Goal: Find specific page/section: Find specific page/section

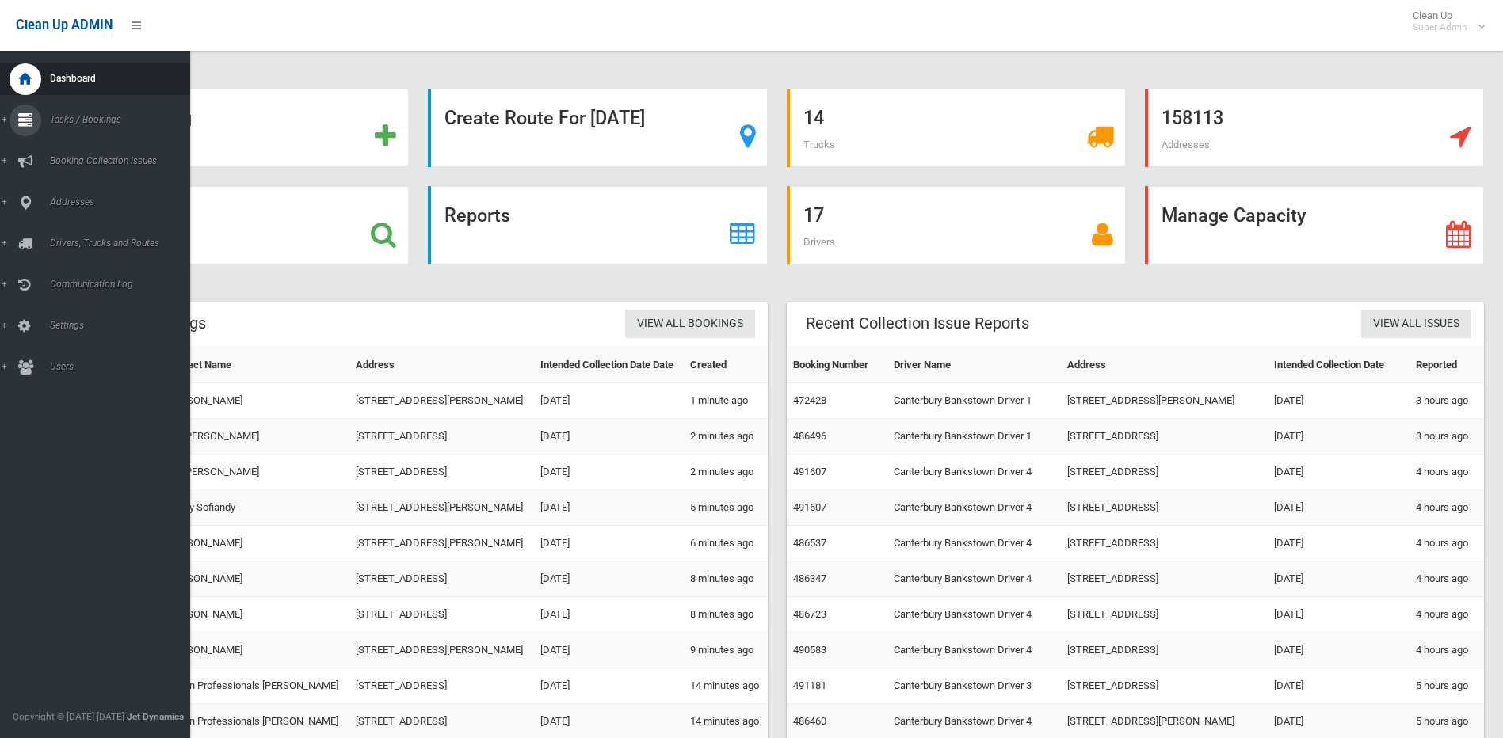
click at [2, 116] on link "Tasks / Bookings" at bounding box center [101, 121] width 202 height 32
click at [55, 231] on span "Search" at bounding box center [116, 236] width 143 height 11
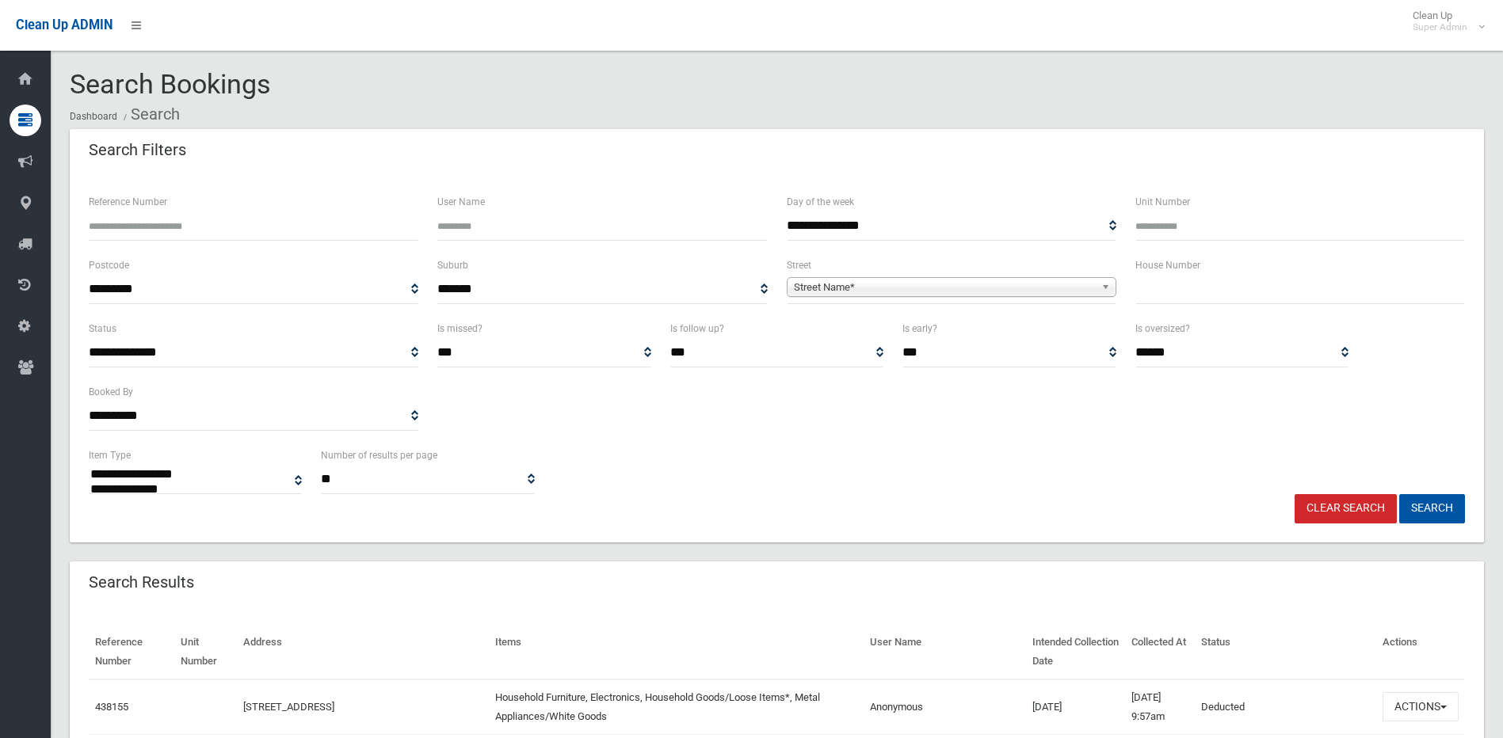
select select
click at [1184, 292] on input "text" at bounding box center [1300, 289] width 330 height 29
type input "******"
click at [1399, 494] on button "Search" at bounding box center [1432, 508] width 66 height 29
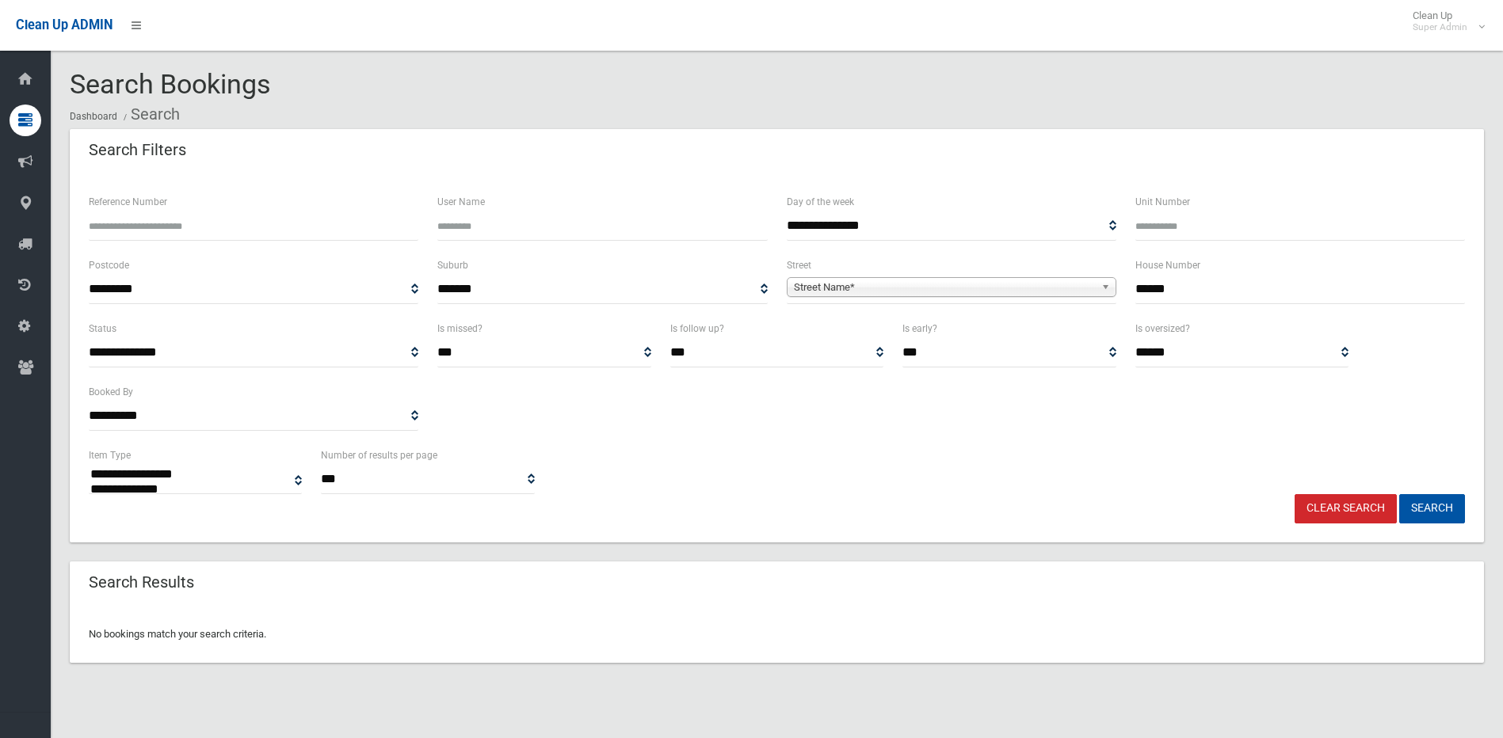
select select
drag, startPoint x: 1193, startPoint y: 292, endPoint x: 1087, endPoint y: 283, distance: 106.5
click at [1087, 283] on div "**********" at bounding box center [776, 287] width 1395 height 63
click at [208, 219] on input "Reference Number" at bounding box center [254, 226] width 330 height 29
type input "******"
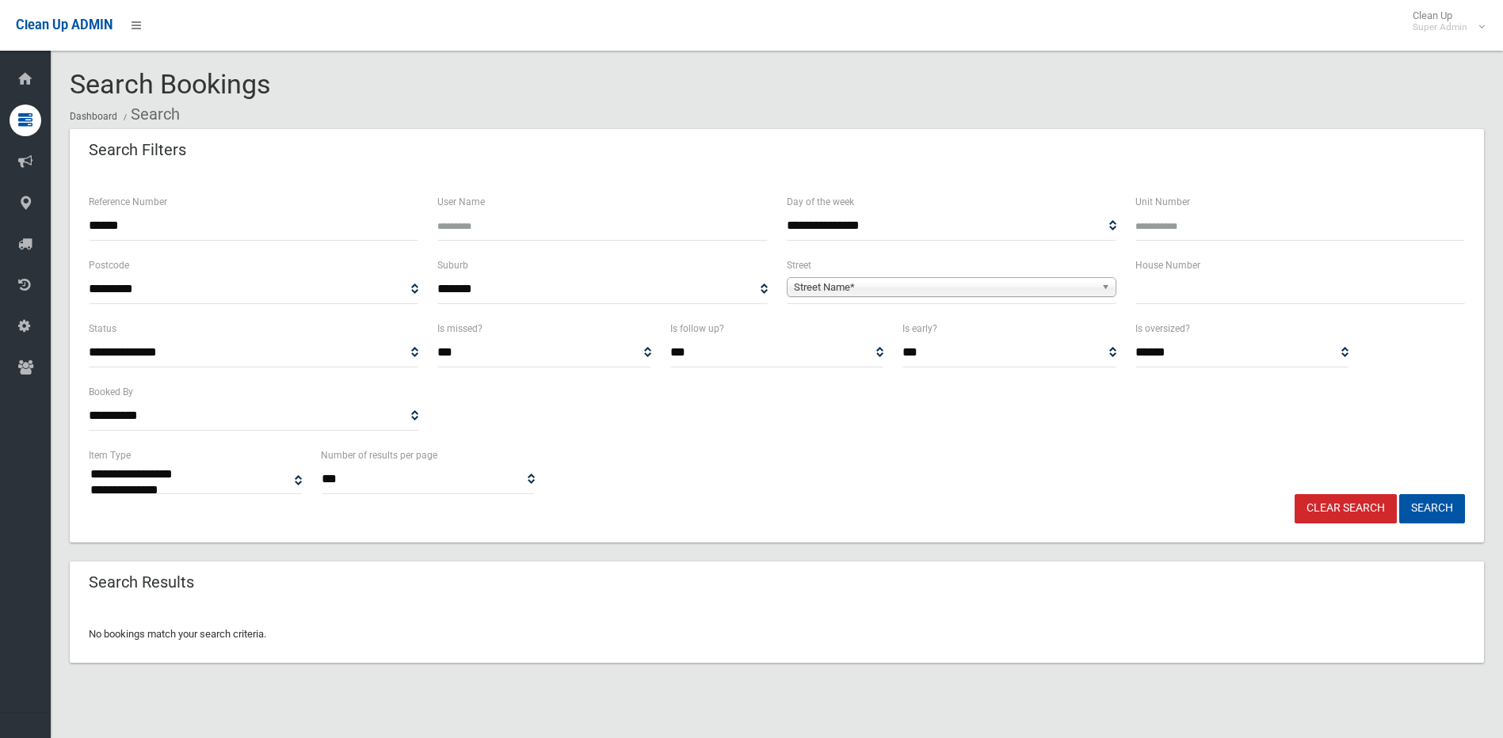
click at [1399, 494] on button "Search" at bounding box center [1432, 508] width 66 height 29
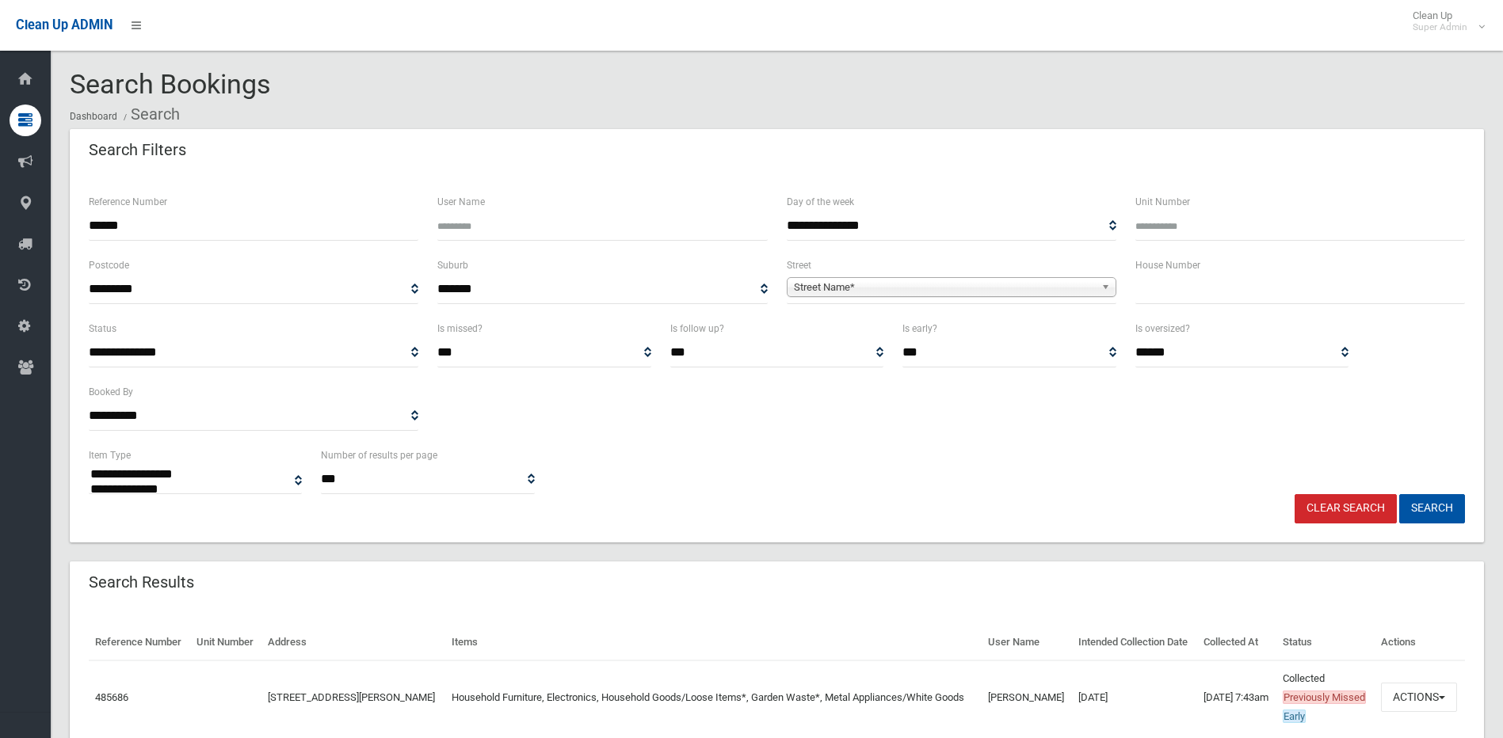
select select
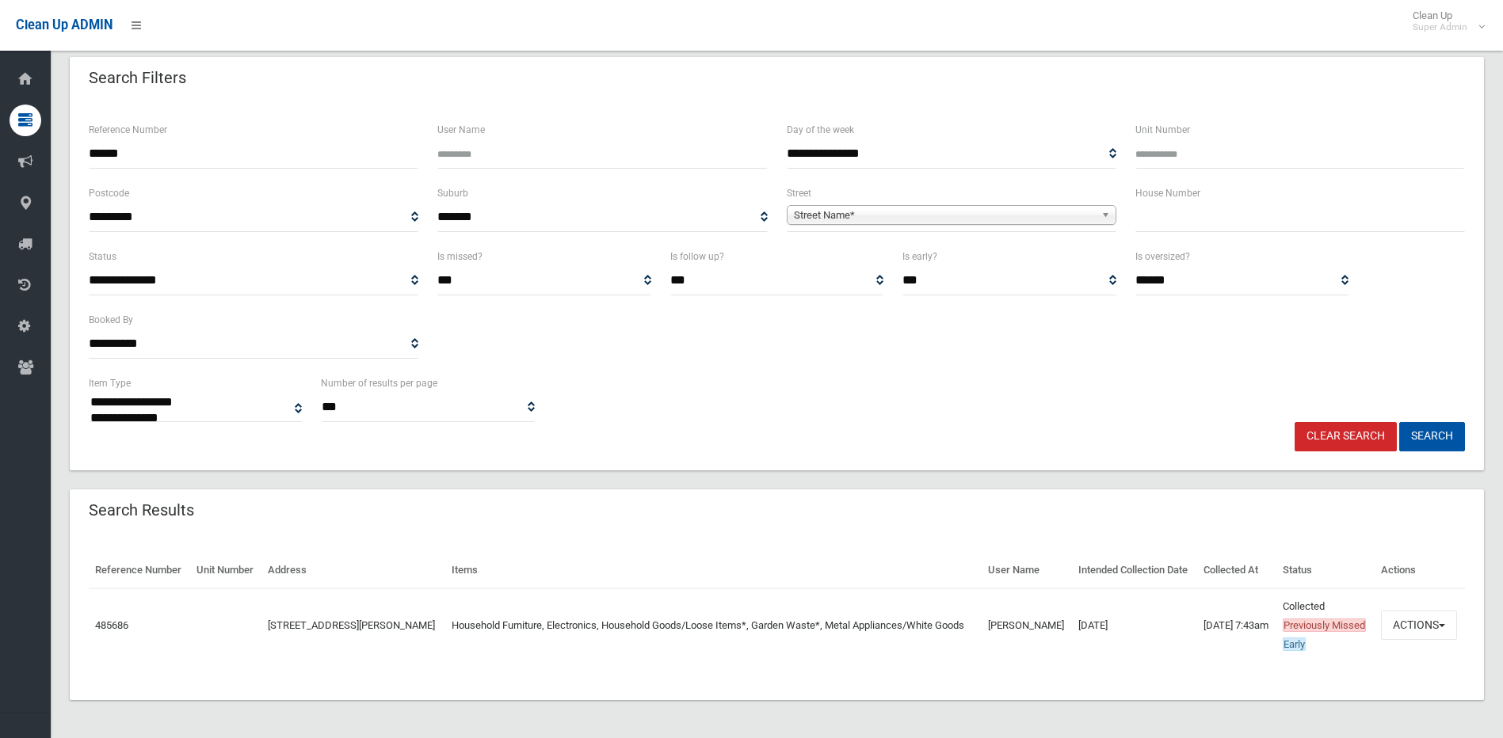
scroll to position [110, 0]
click at [1442, 613] on button "Actions" at bounding box center [1419, 625] width 76 height 29
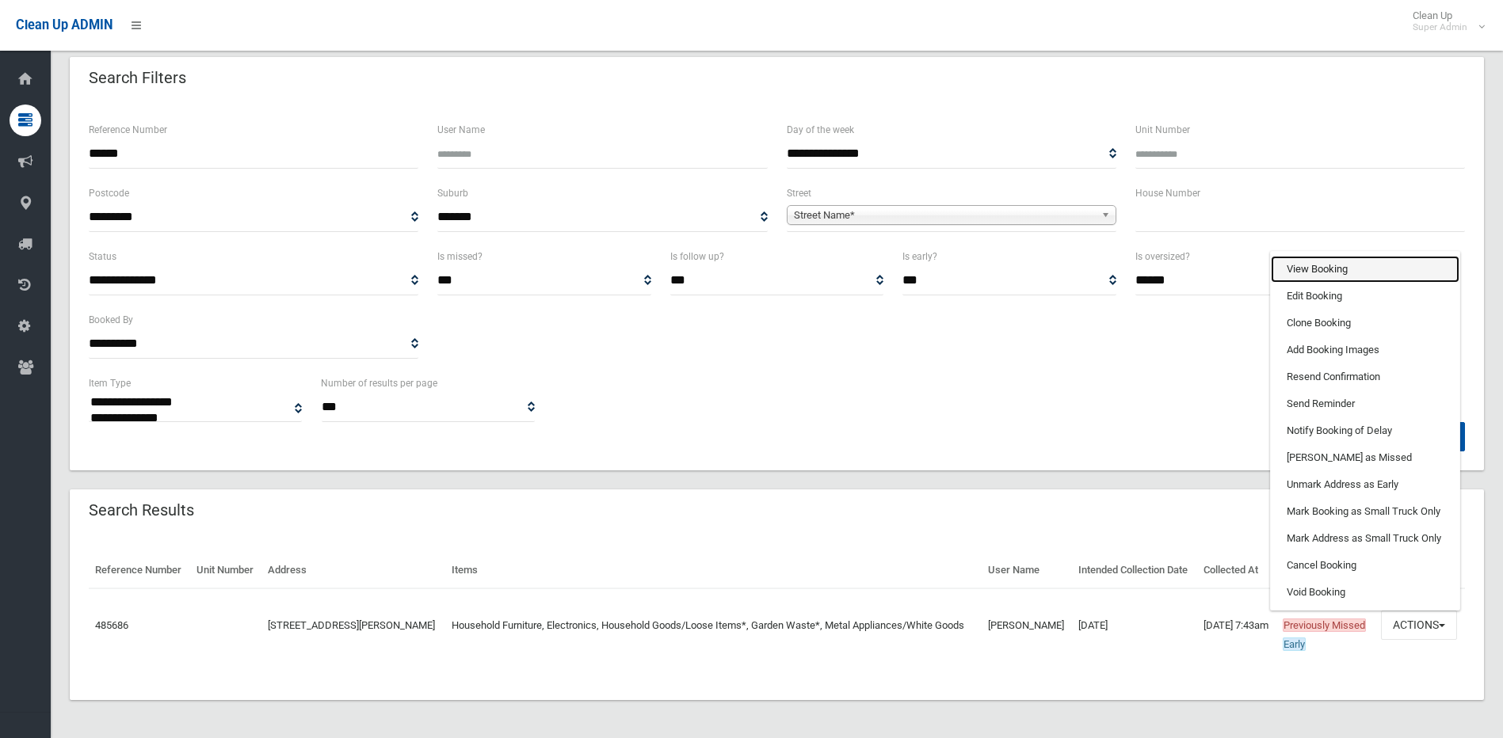
click at [1315, 261] on link "View Booking" at bounding box center [1365, 269] width 189 height 27
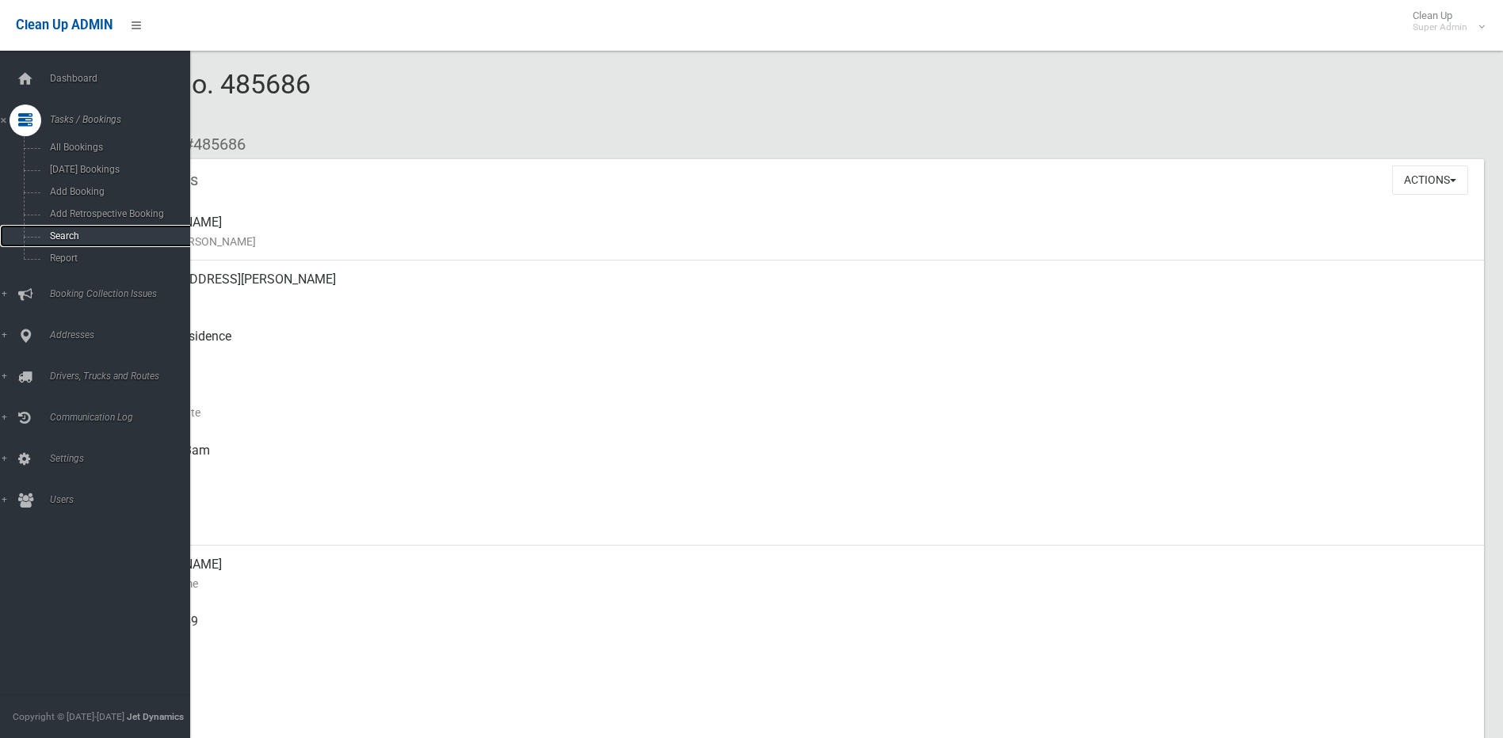
click at [74, 231] on span "Search" at bounding box center [116, 236] width 143 height 11
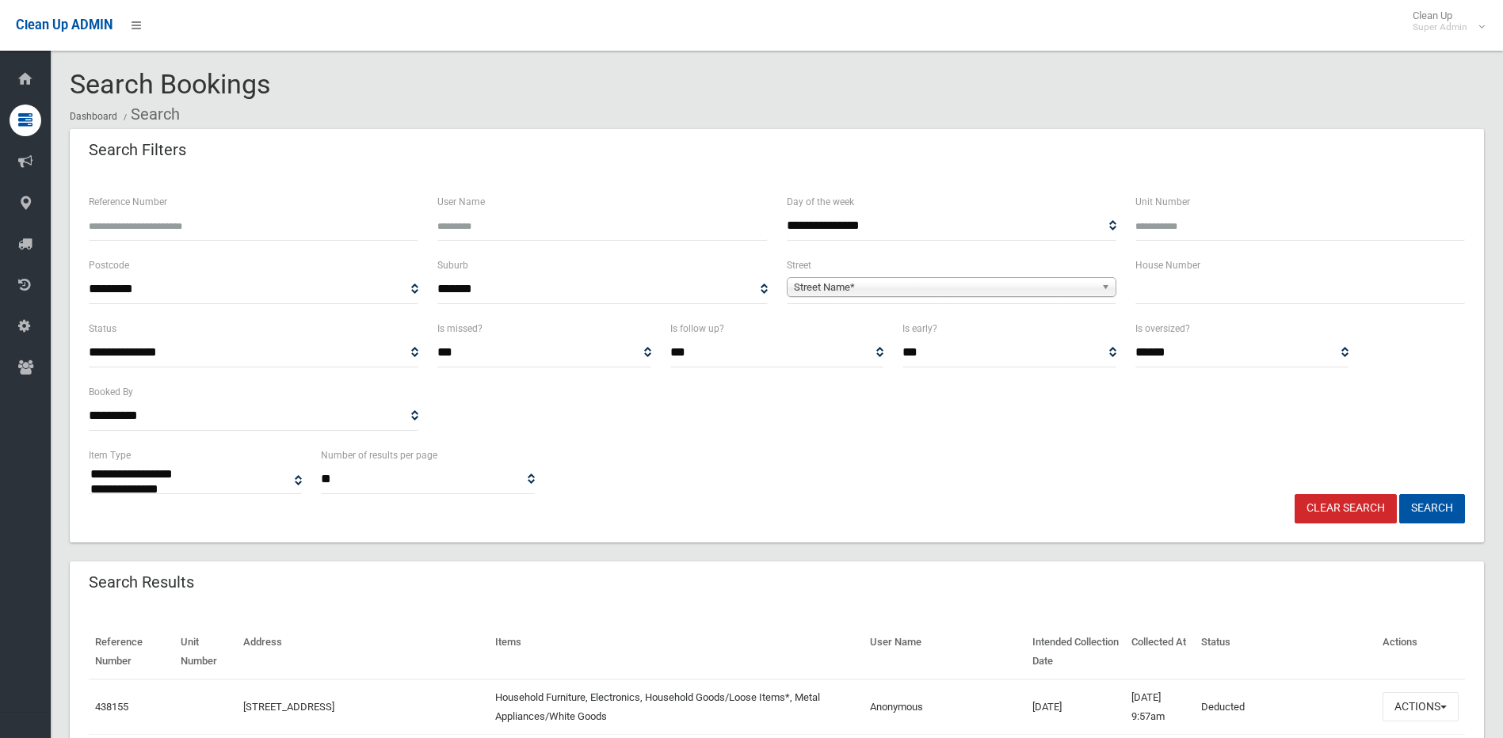
select select
click at [116, 213] on input "Reference Number" at bounding box center [254, 226] width 330 height 29
paste input "******"
type input "******"
click at [1399, 494] on button "Search" at bounding box center [1432, 508] width 66 height 29
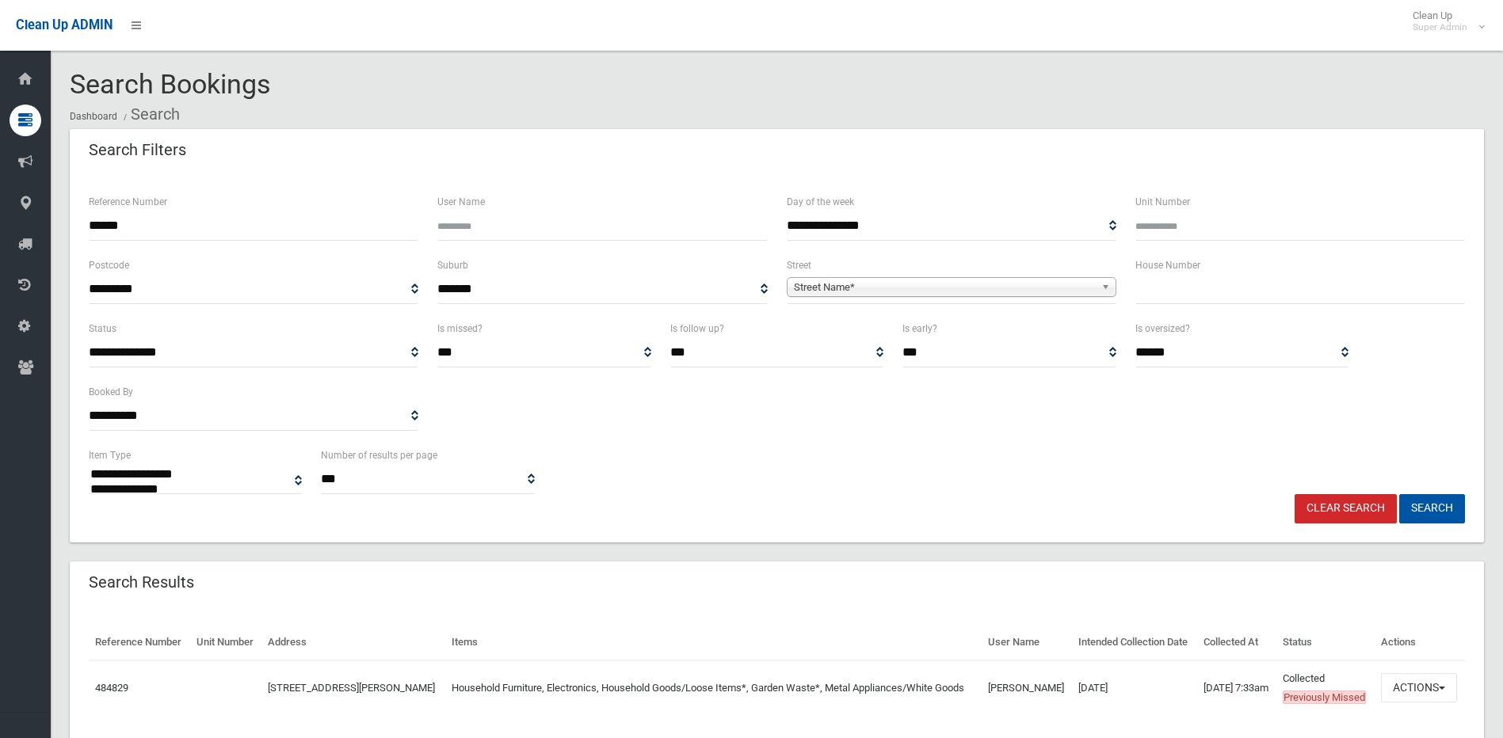
select select
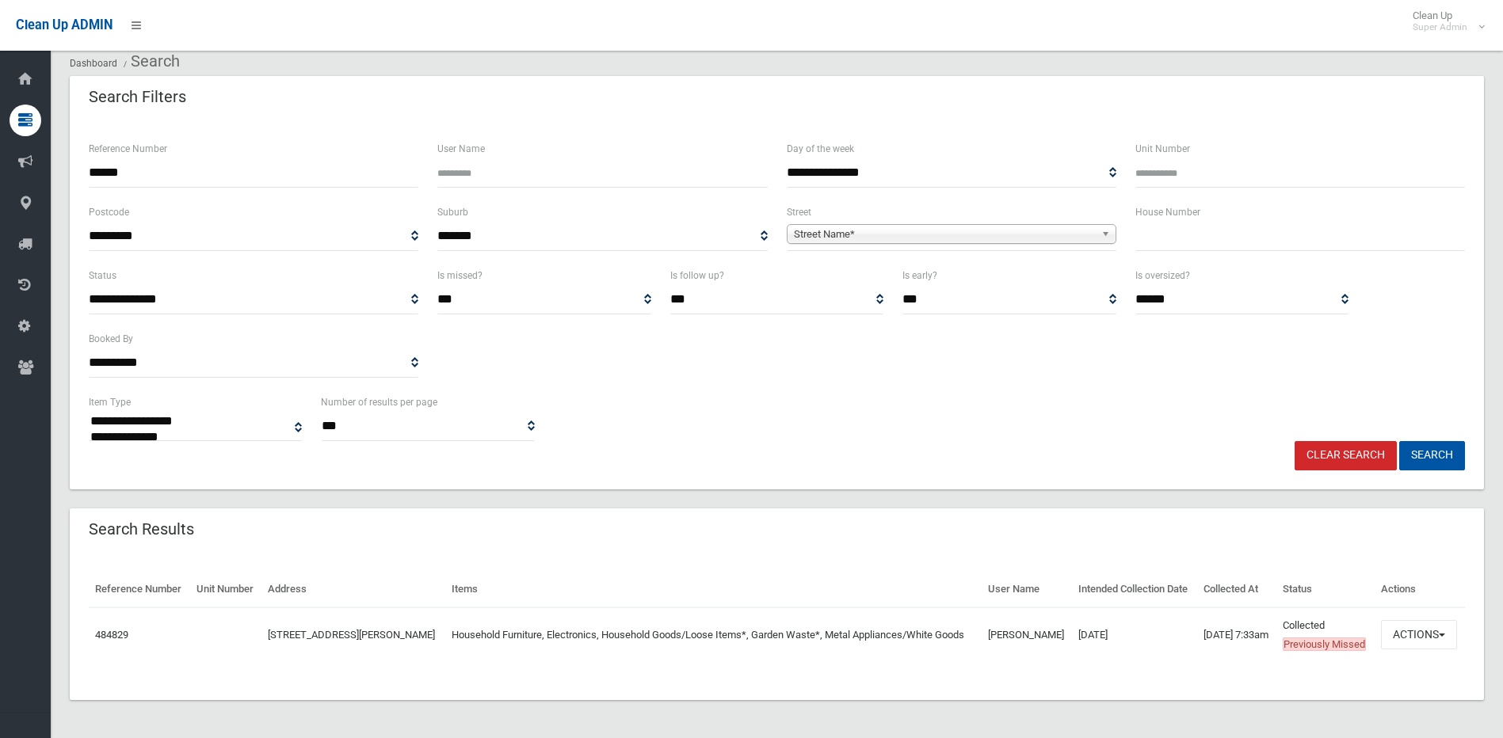
scroll to position [91, 0]
click at [1444, 634] on span "button" at bounding box center [1442, 635] width 6 height 3
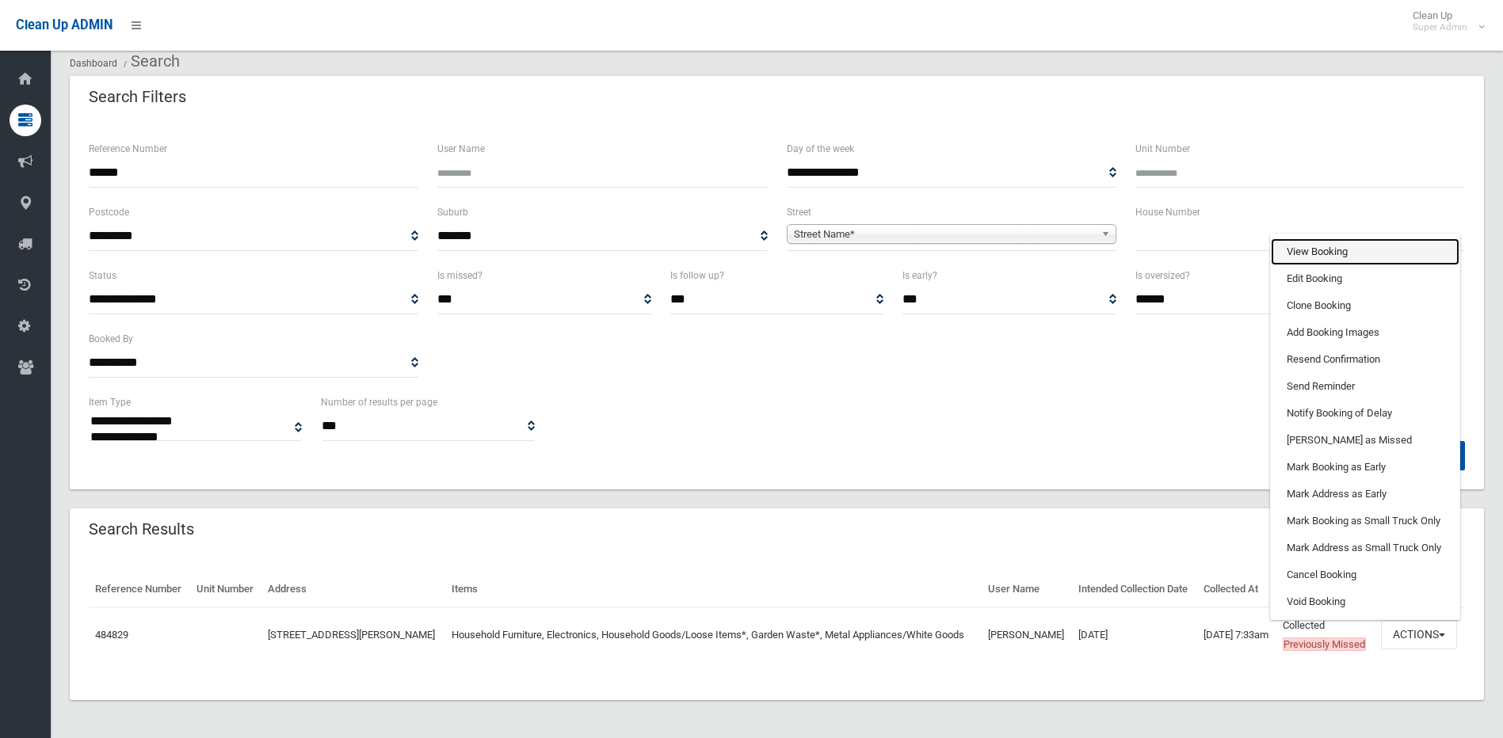
click at [1321, 245] on link "View Booking" at bounding box center [1365, 251] width 189 height 27
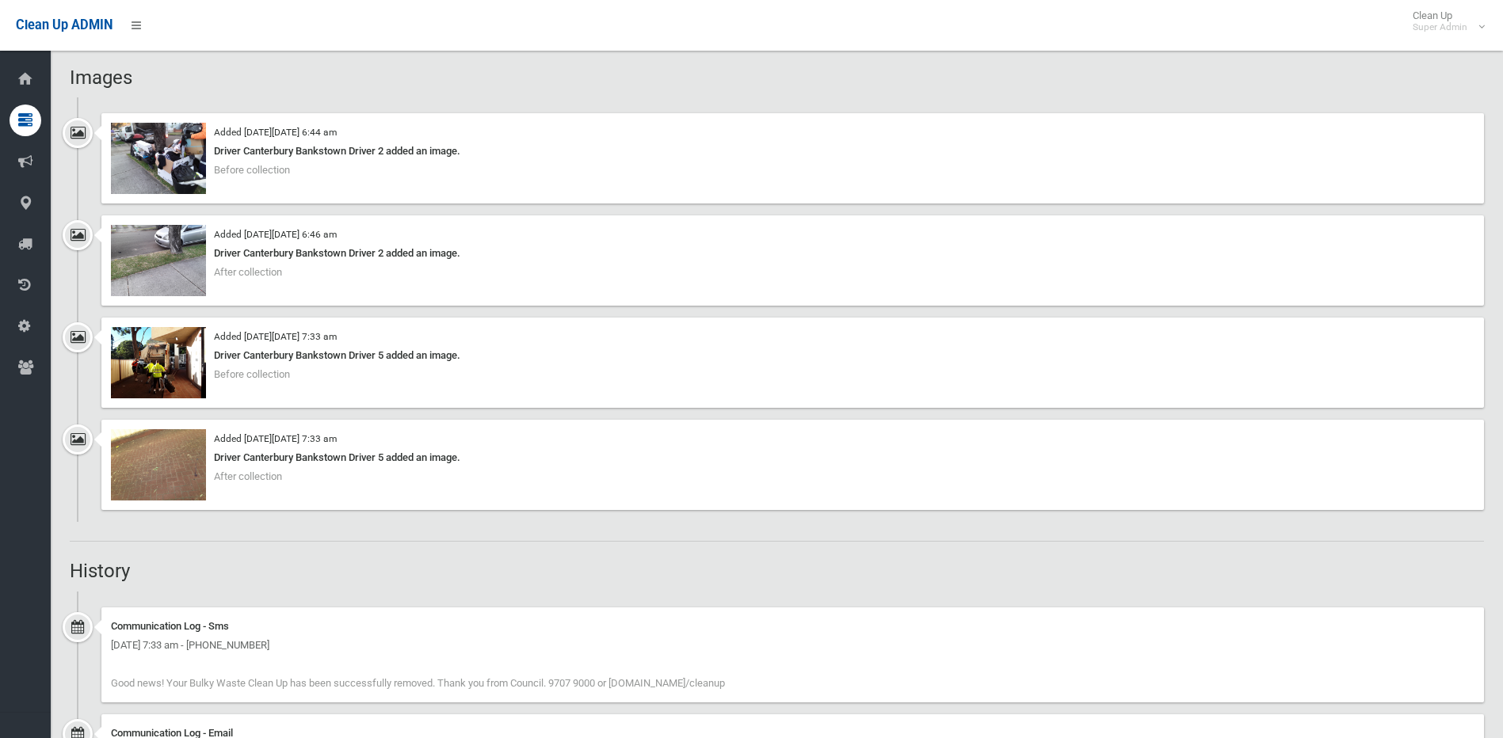
scroll to position [1030, 0]
click at [148, 358] on img at bounding box center [158, 363] width 95 height 71
click at [162, 456] on img at bounding box center [158, 465] width 95 height 71
click at [184, 259] on img at bounding box center [158, 261] width 95 height 71
click at [159, 162] on img at bounding box center [158, 159] width 95 height 71
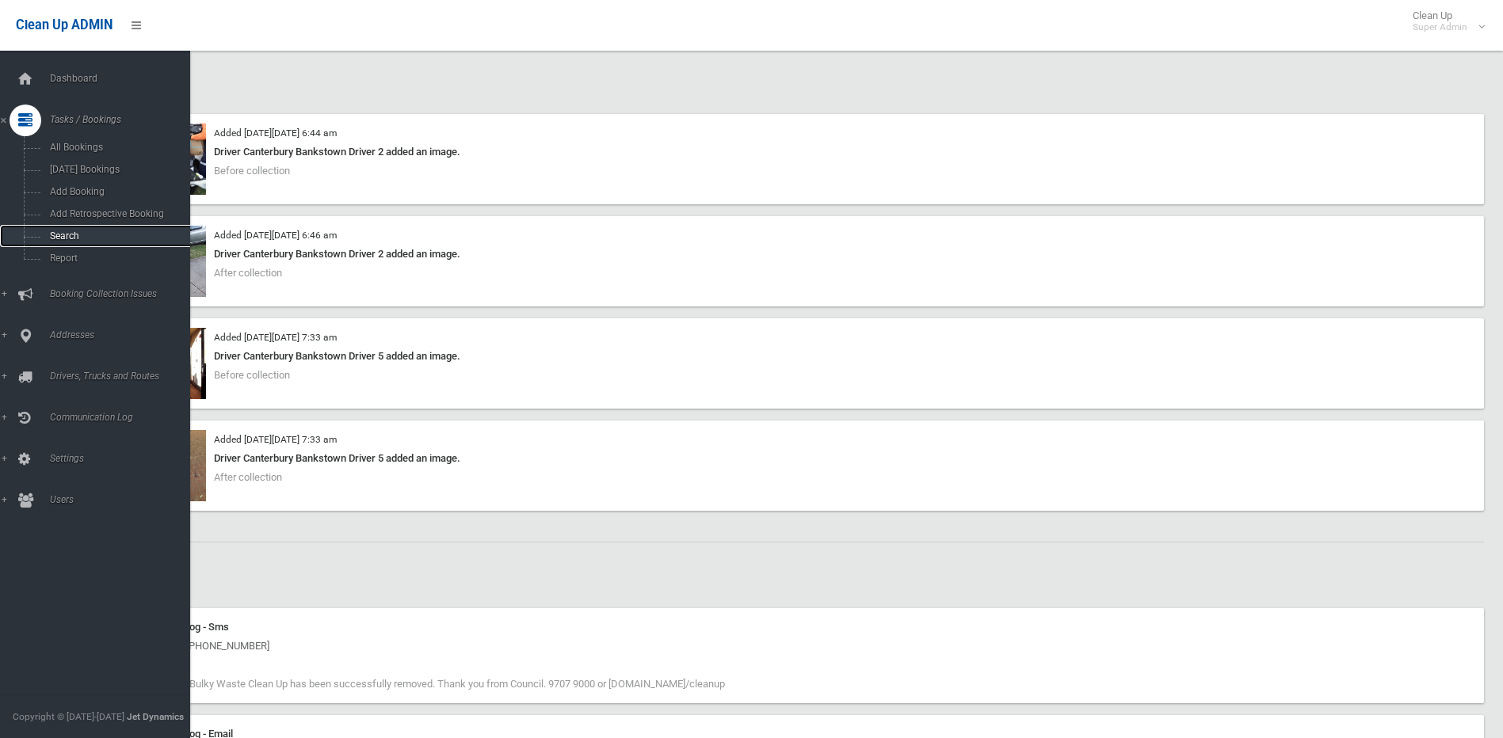
click at [60, 232] on span "Search" at bounding box center [116, 236] width 143 height 11
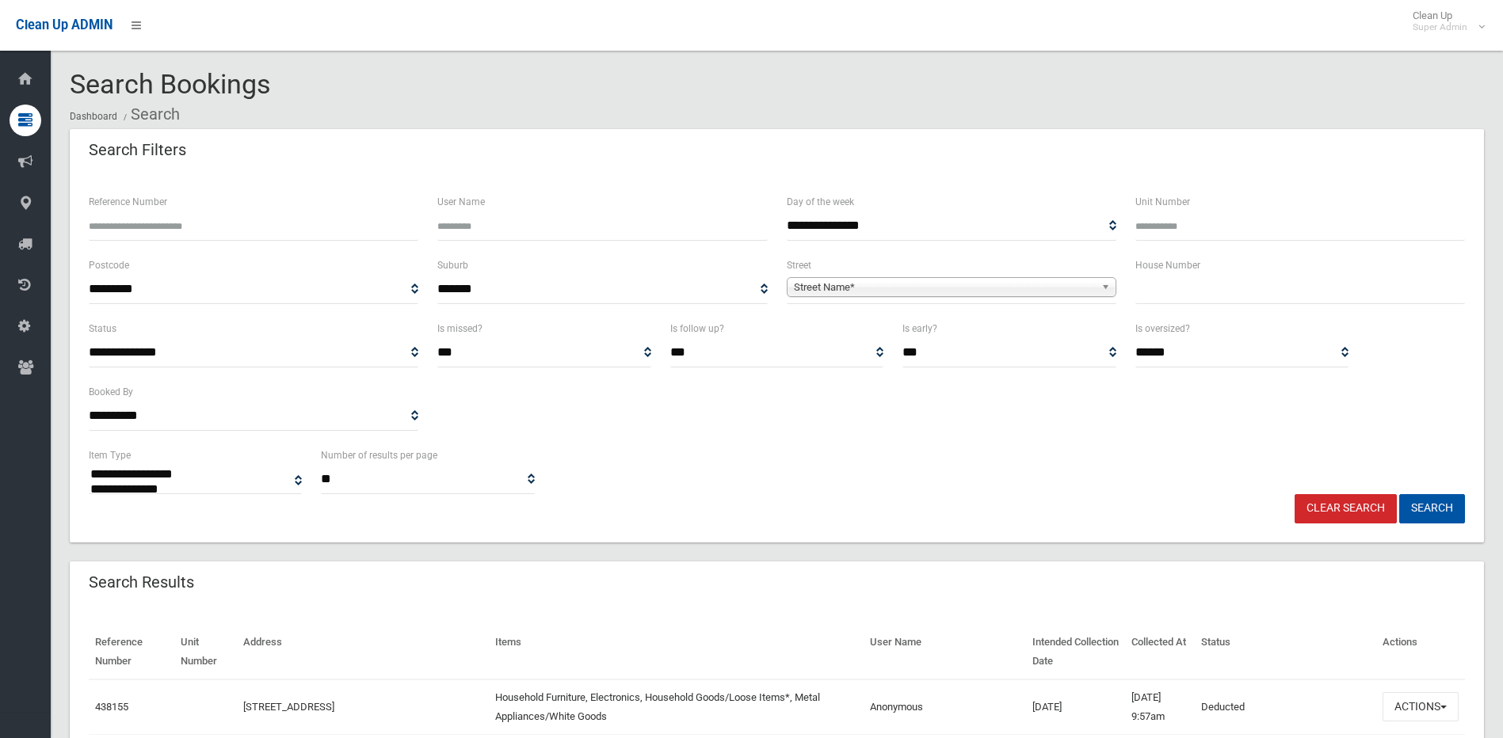
select select
click at [1173, 289] on input "text" at bounding box center [1300, 289] width 330 height 29
type input "*"
click at [815, 288] on span "Street Name*" at bounding box center [944, 287] width 301 height 19
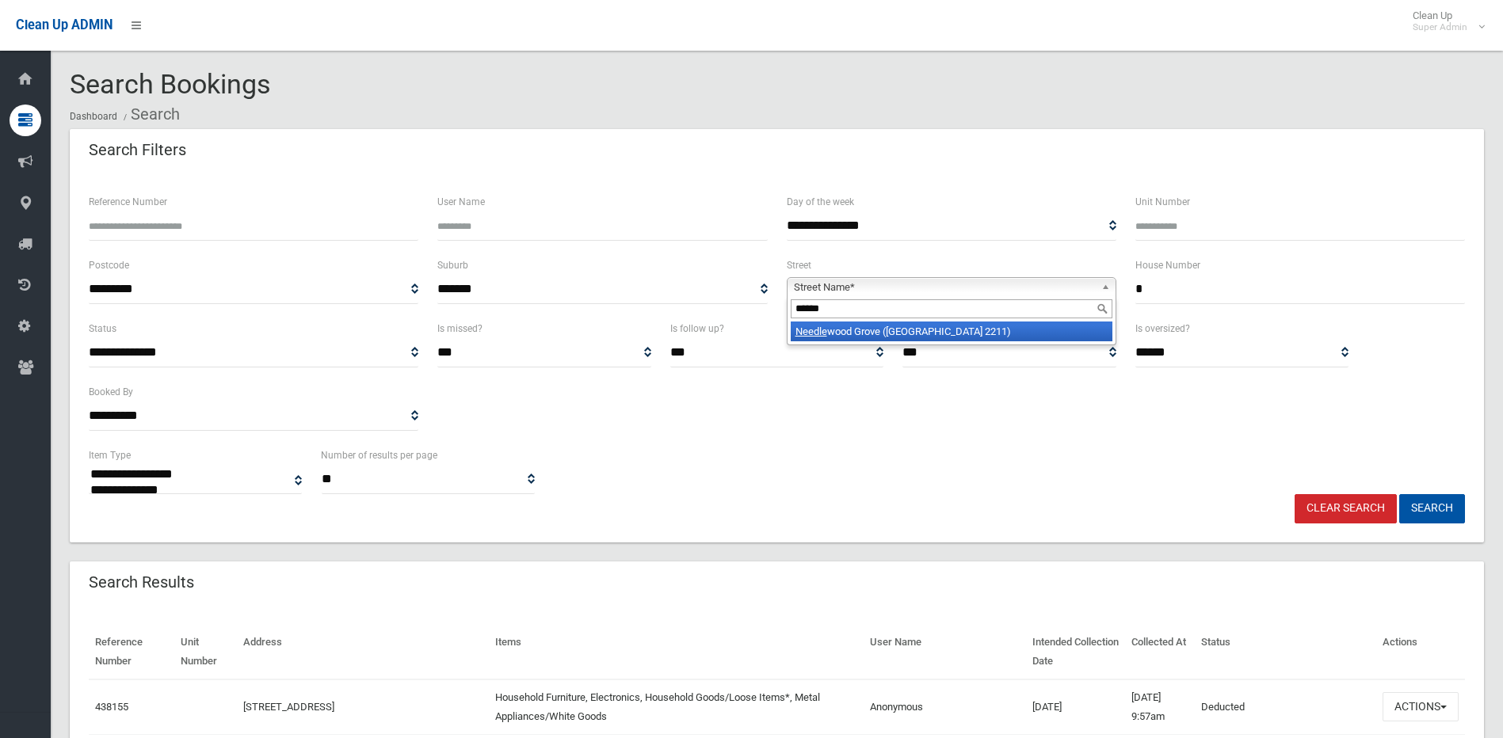
type input "******"
click at [845, 337] on li "Needle wood Grove (PADSTOW HEIGHTS 2211)" at bounding box center [952, 332] width 322 height 20
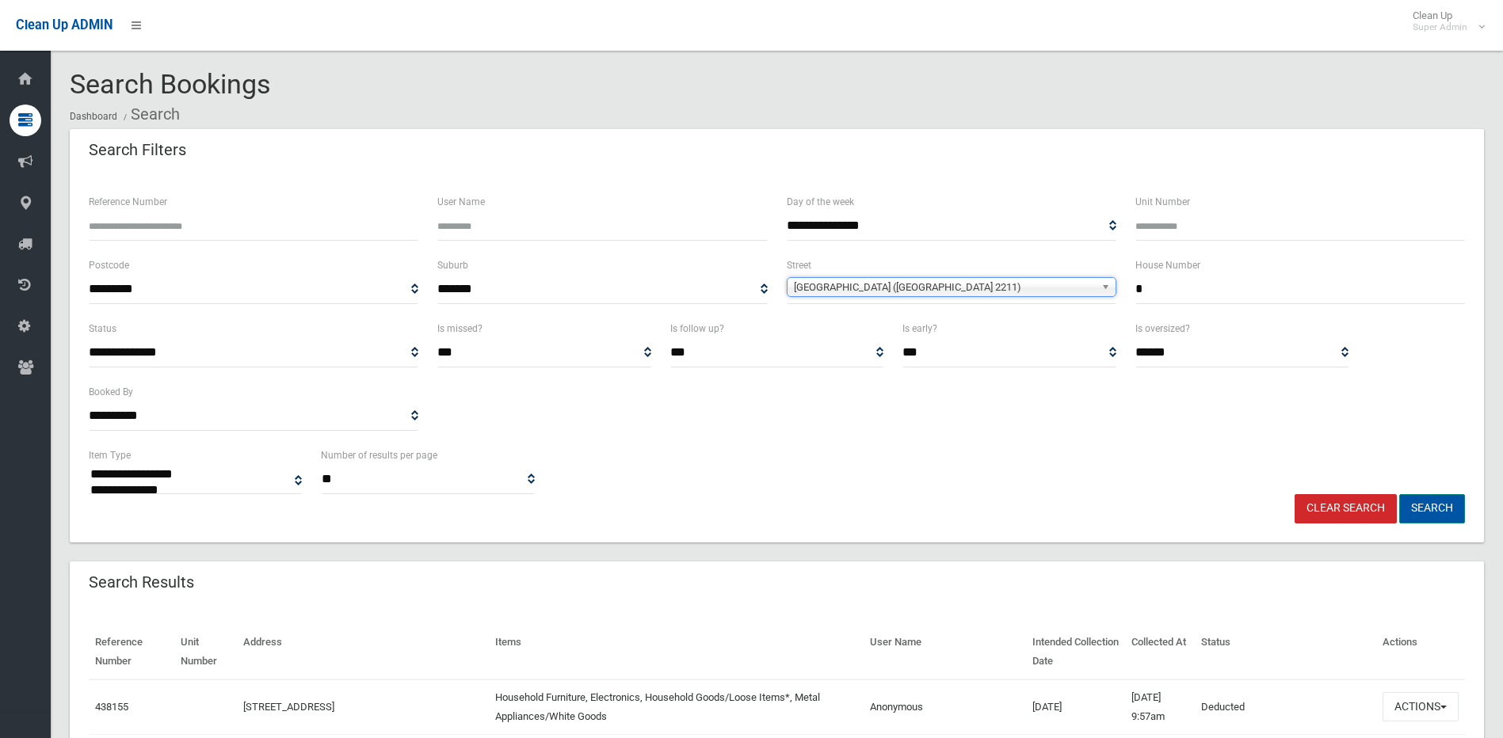
click at [1430, 499] on button "Search" at bounding box center [1432, 508] width 66 height 29
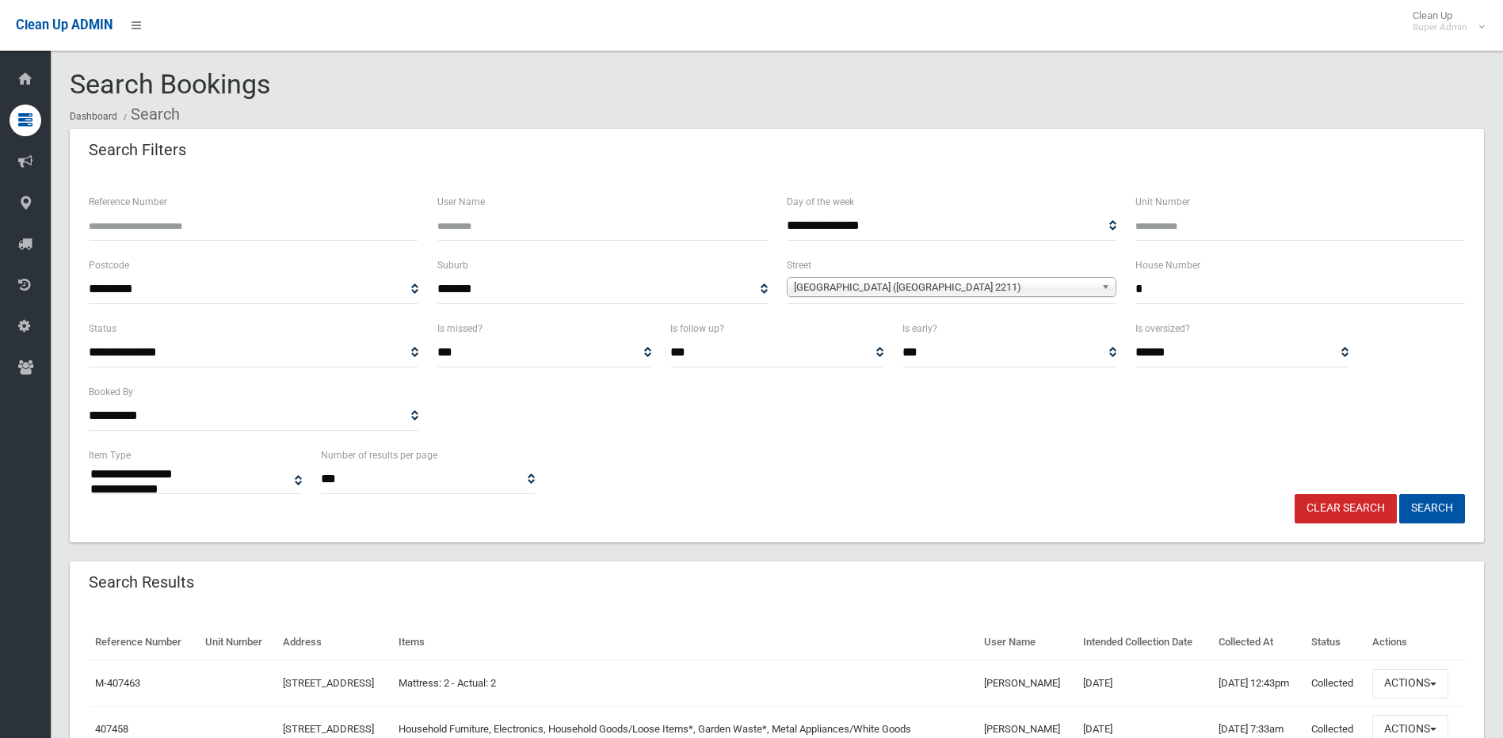
select select
click at [1166, 290] on input "*" at bounding box center [1300, 289] width 330 height 29
type input "**"
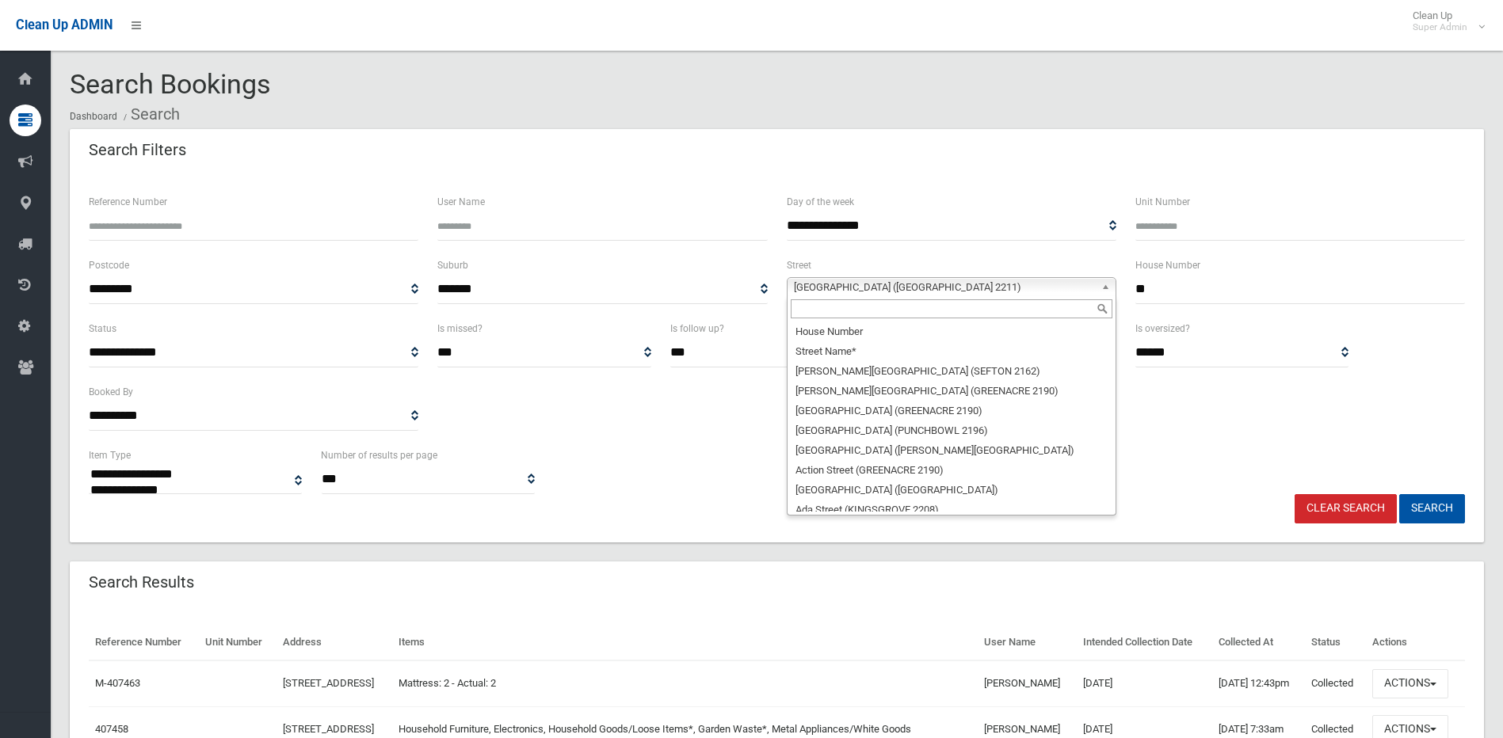
click at [1027, 287] on span "Needlewood Grove (PADSTOW HEIGHTS 2211)" at bounding box center [944, 287] width 301 height 19
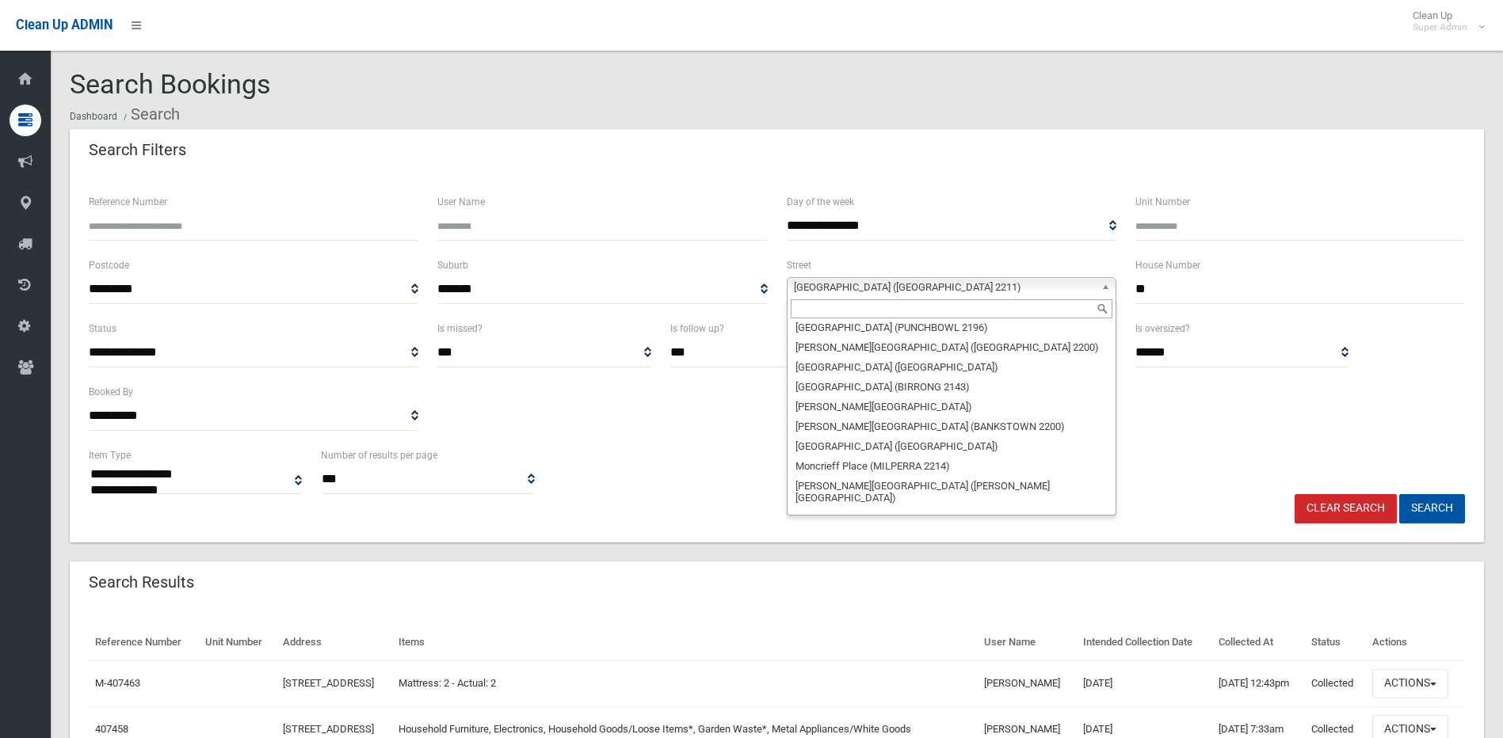
click at [831, 305] on input "text" at bounding box center [952, 309] width 322 height 19
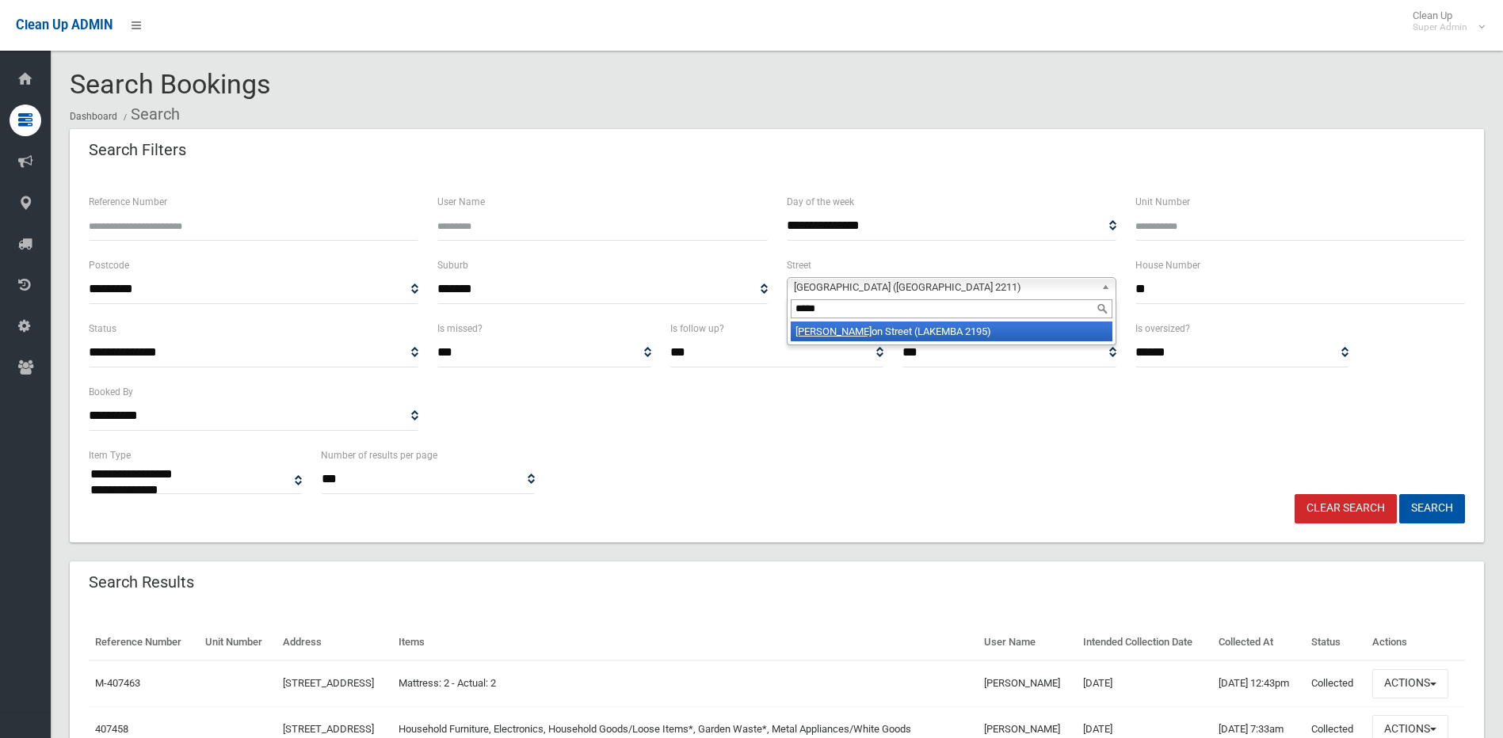
type input "*****"
click at [868, 328] on li "Moret on Street (LAKEMBA 2195)" at bounding box center [952, 332] width 322 height 20
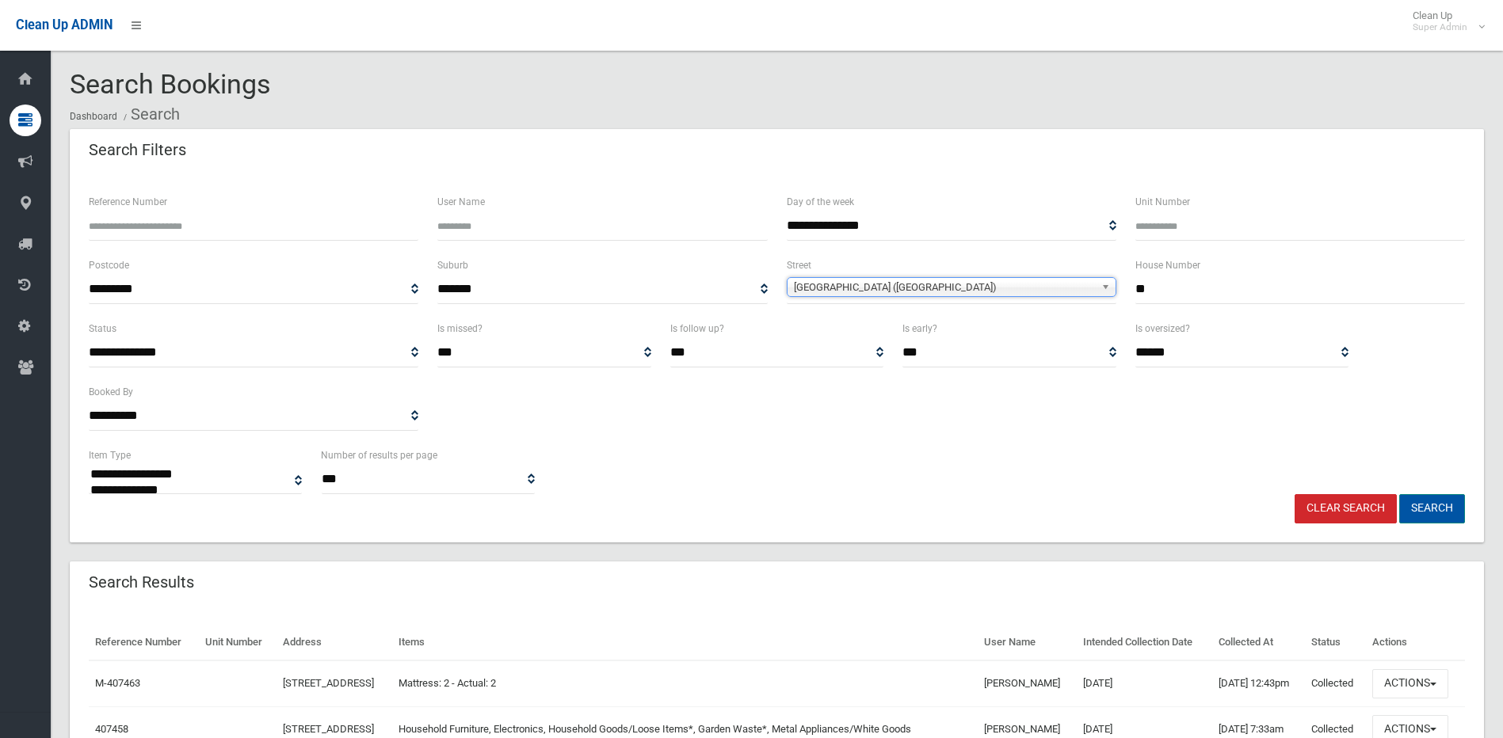
click at [1421, 509] on button "Search" at bounding box center [1432, 508] width 66 height 29
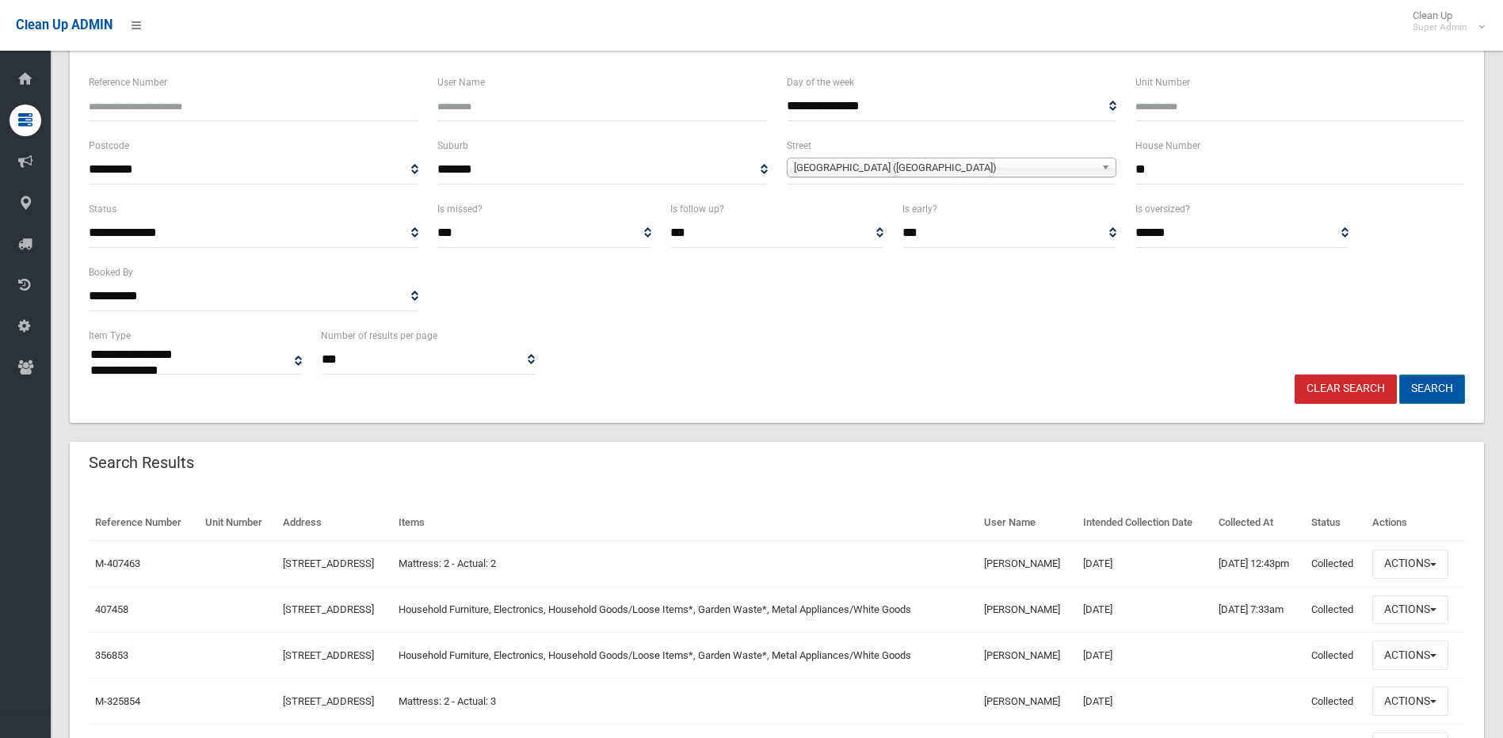
scroll to position [158, 0]
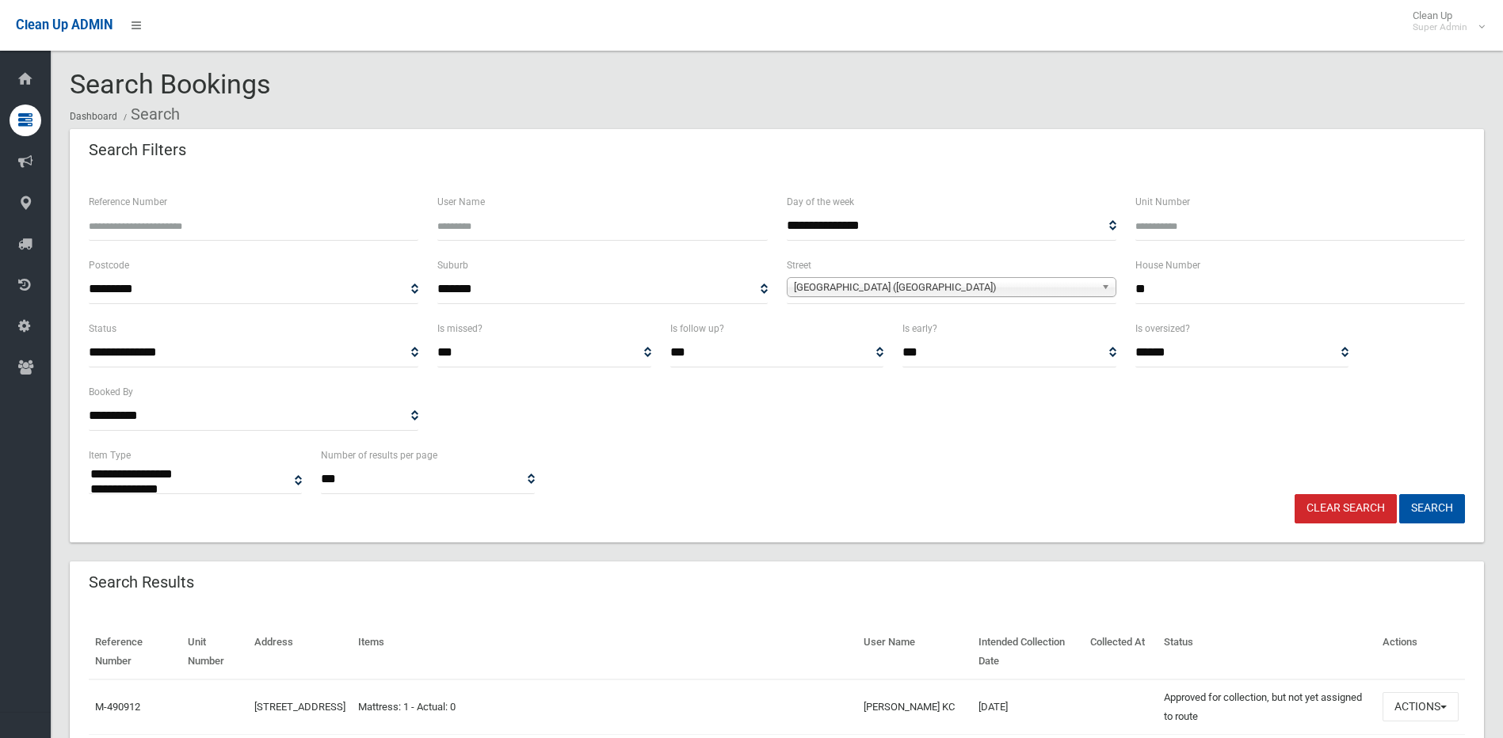
select select
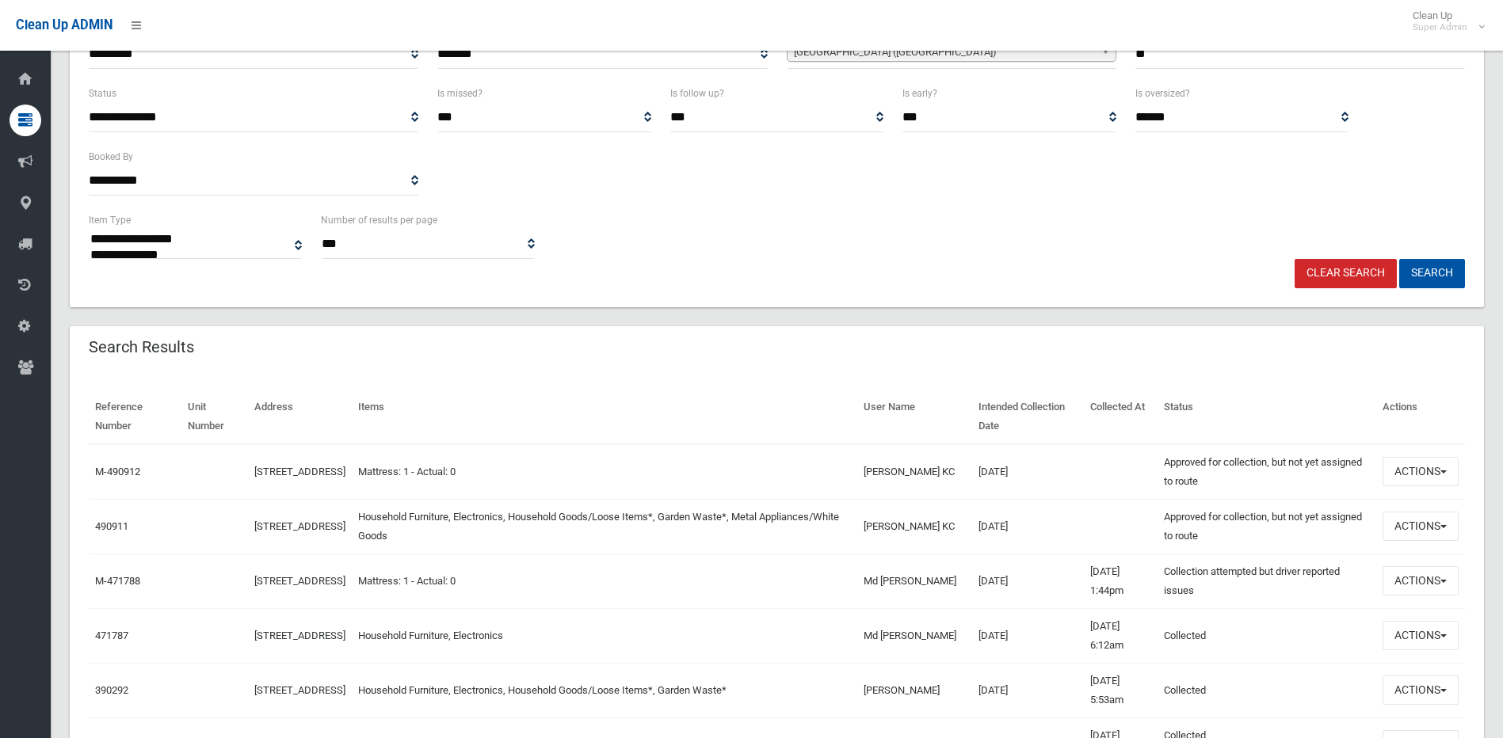
scroll to position [238, 0]
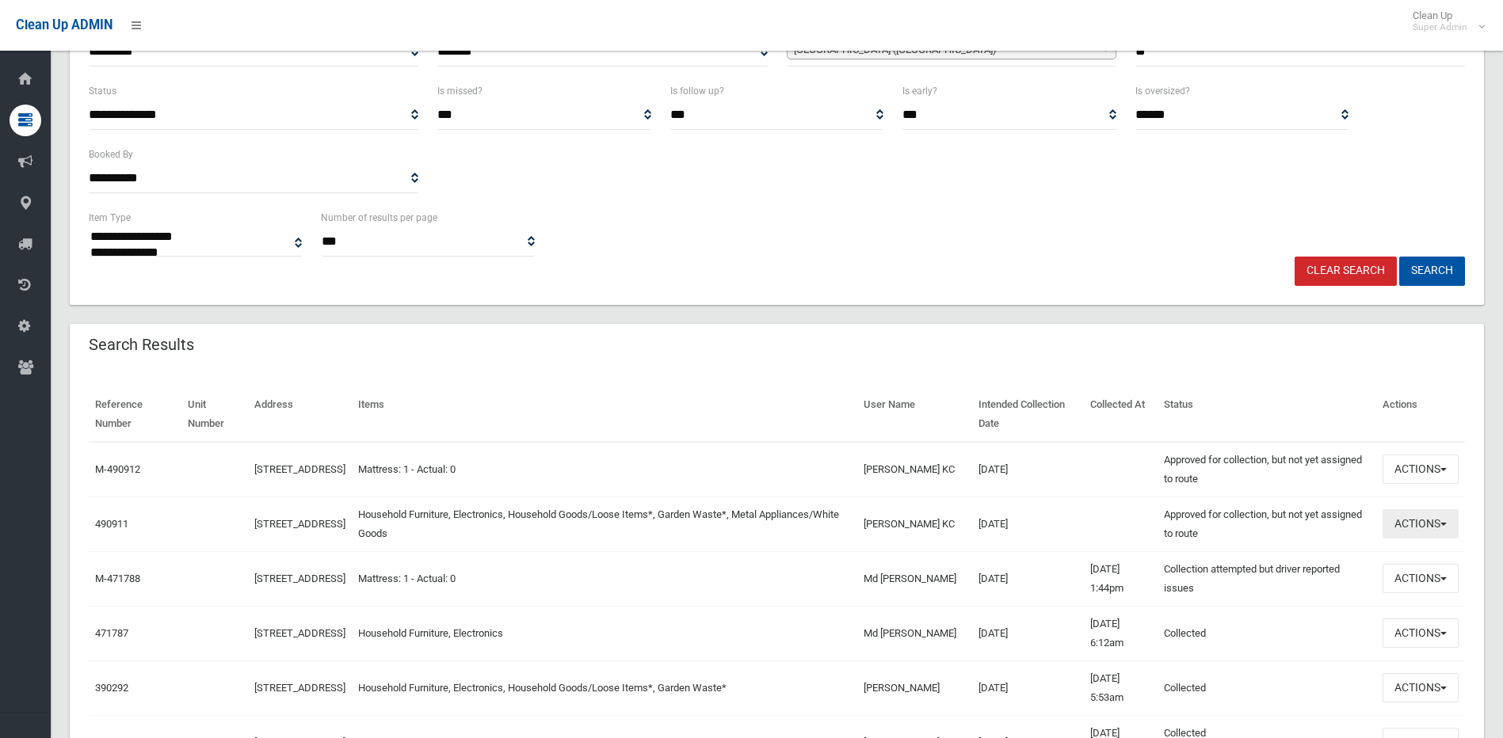
click at [1450, 524] on button "Actions" at bounding box center [1421, 523] width 76 height 29
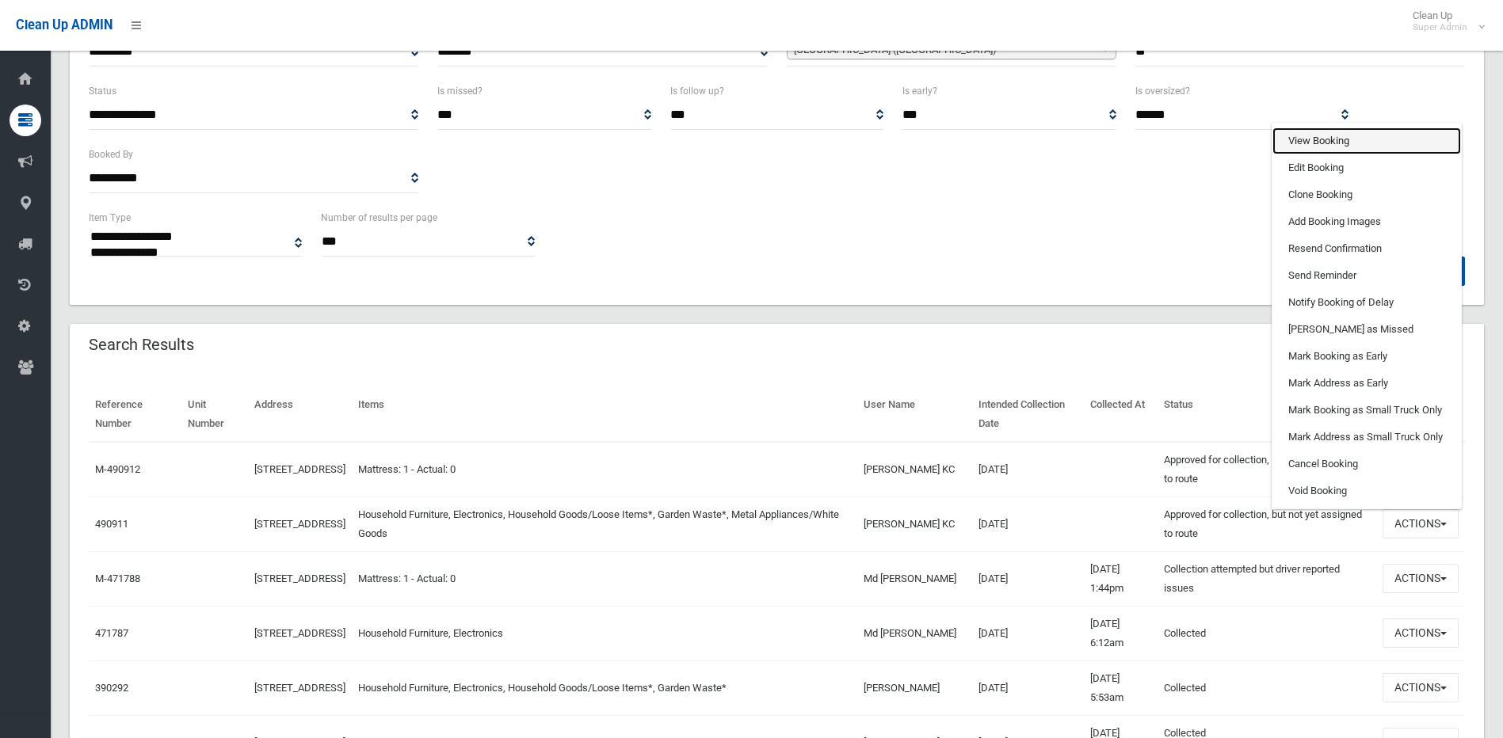
click at [1318, 139] on link "View Booking" at bounding box center [1367, 141] width 189 height 27
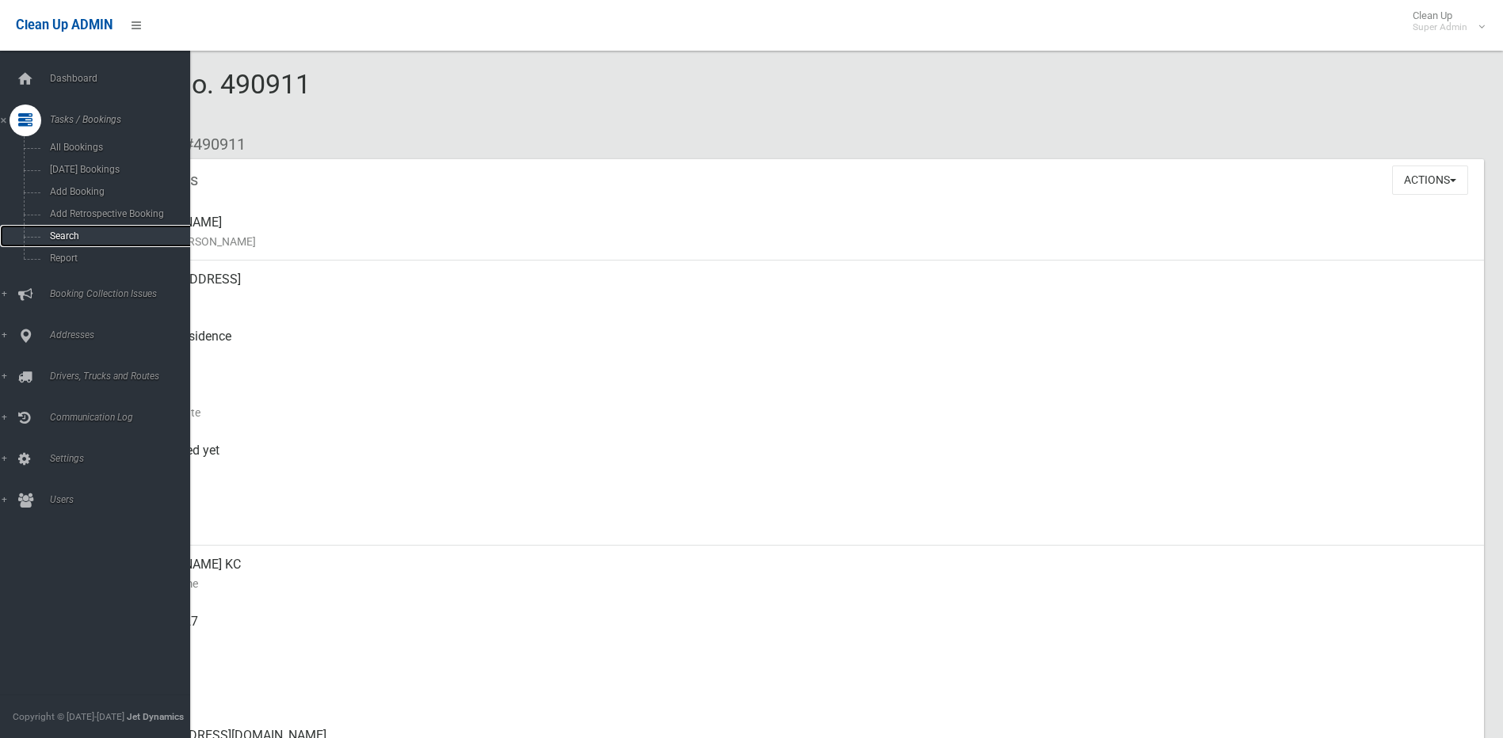
click at [74, 234] on span "Search" at bounding box center [116, 236] width 143 height 11
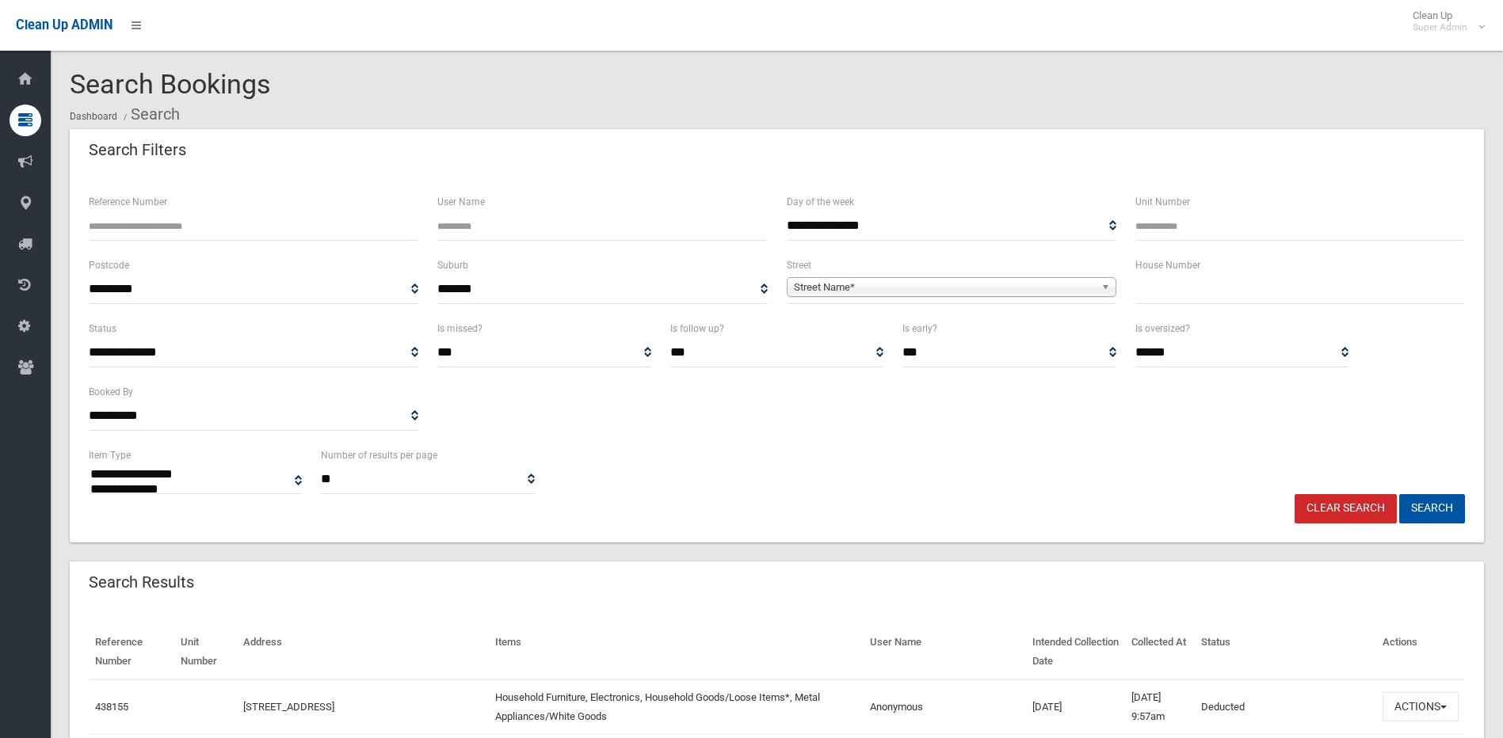
select select
click at [1162, 294] on input "text" at bounding box center [1300, 289] width 330 height 29
type input "**"
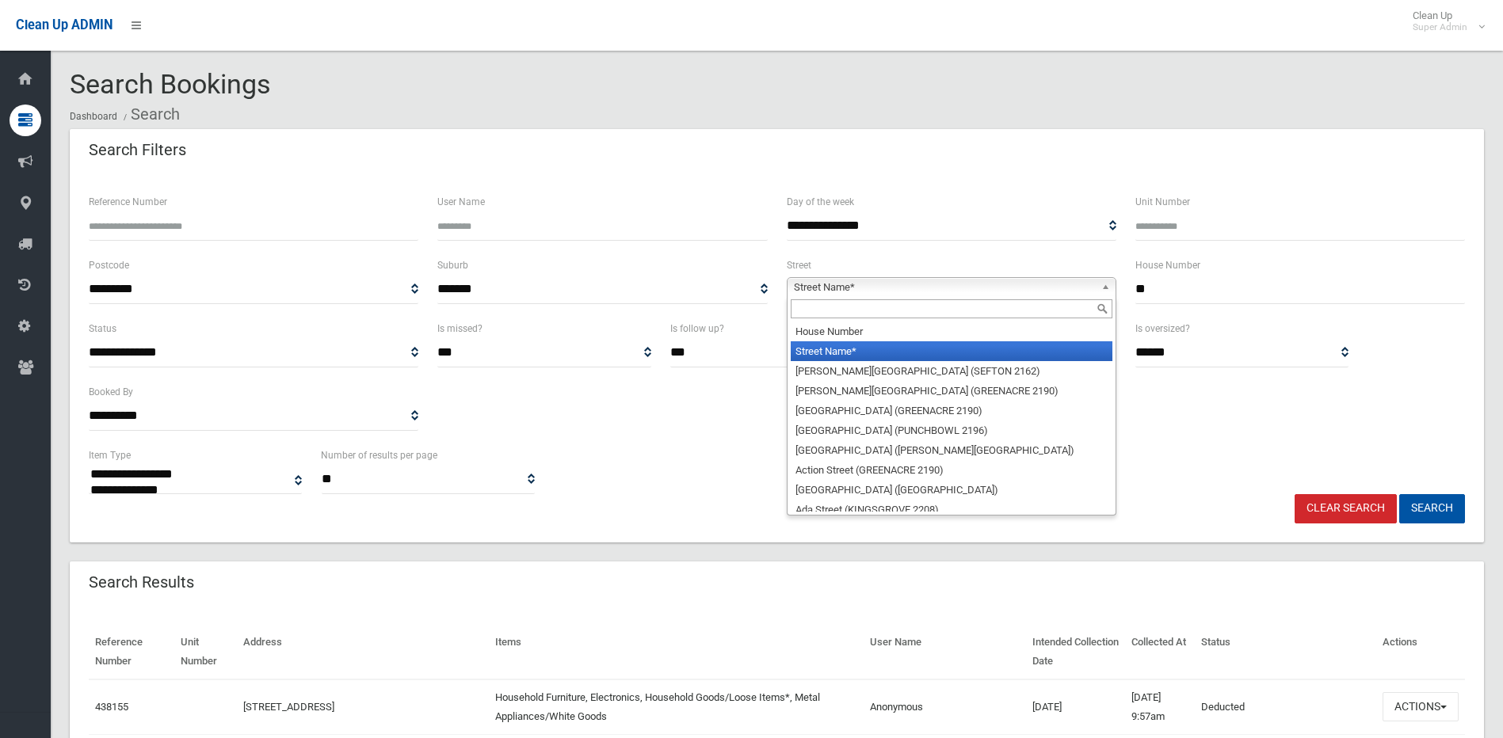
click at [895, 292] on span "Street Name*" at bounding box center [944, 287] width 301 height 19
click at [842, 315] on input "text" at bounding box center [952, 309] width 322 height 19
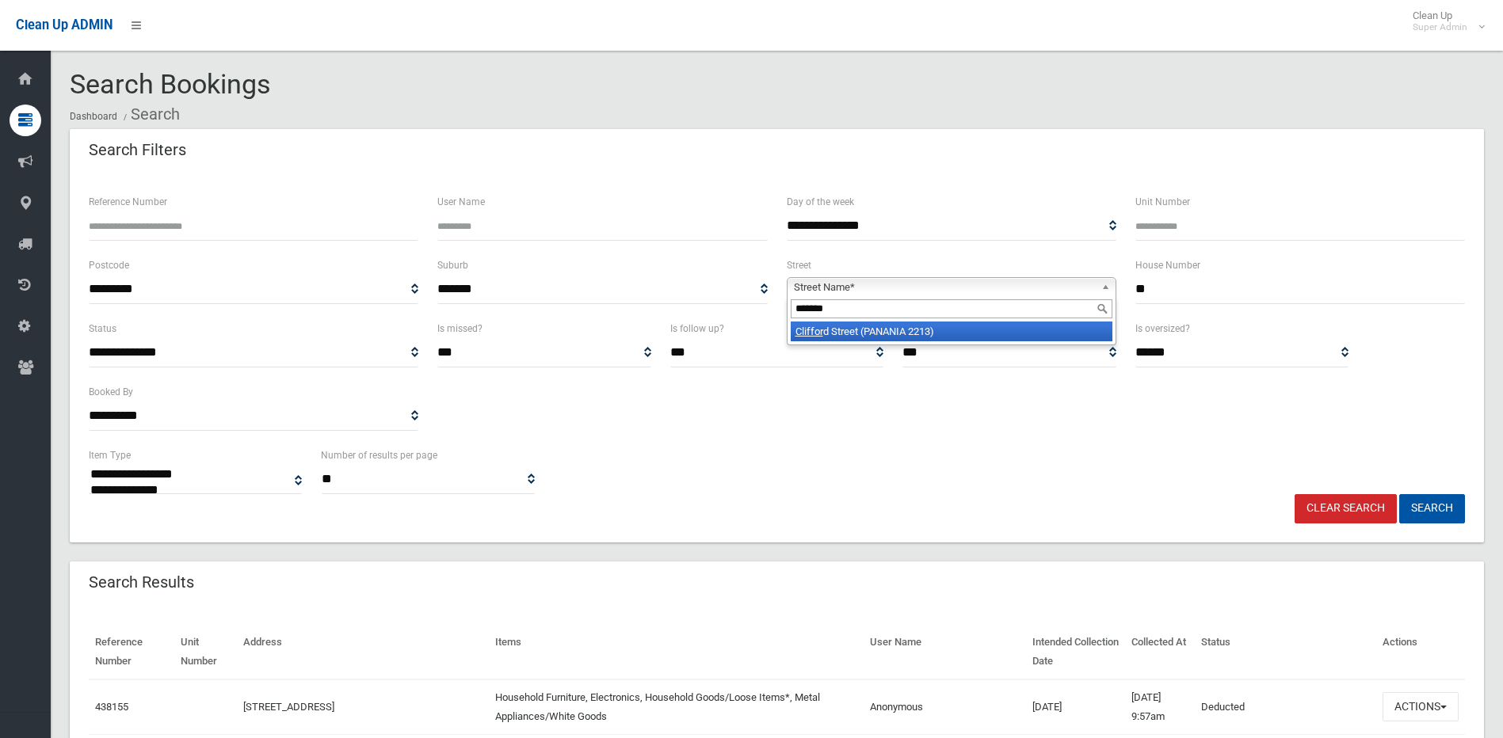
type input "*******"
click at [844, 331] on li "Cliffor d Street (PANANIA 2213)" at bounding box center [952, 332] width 322 height 20
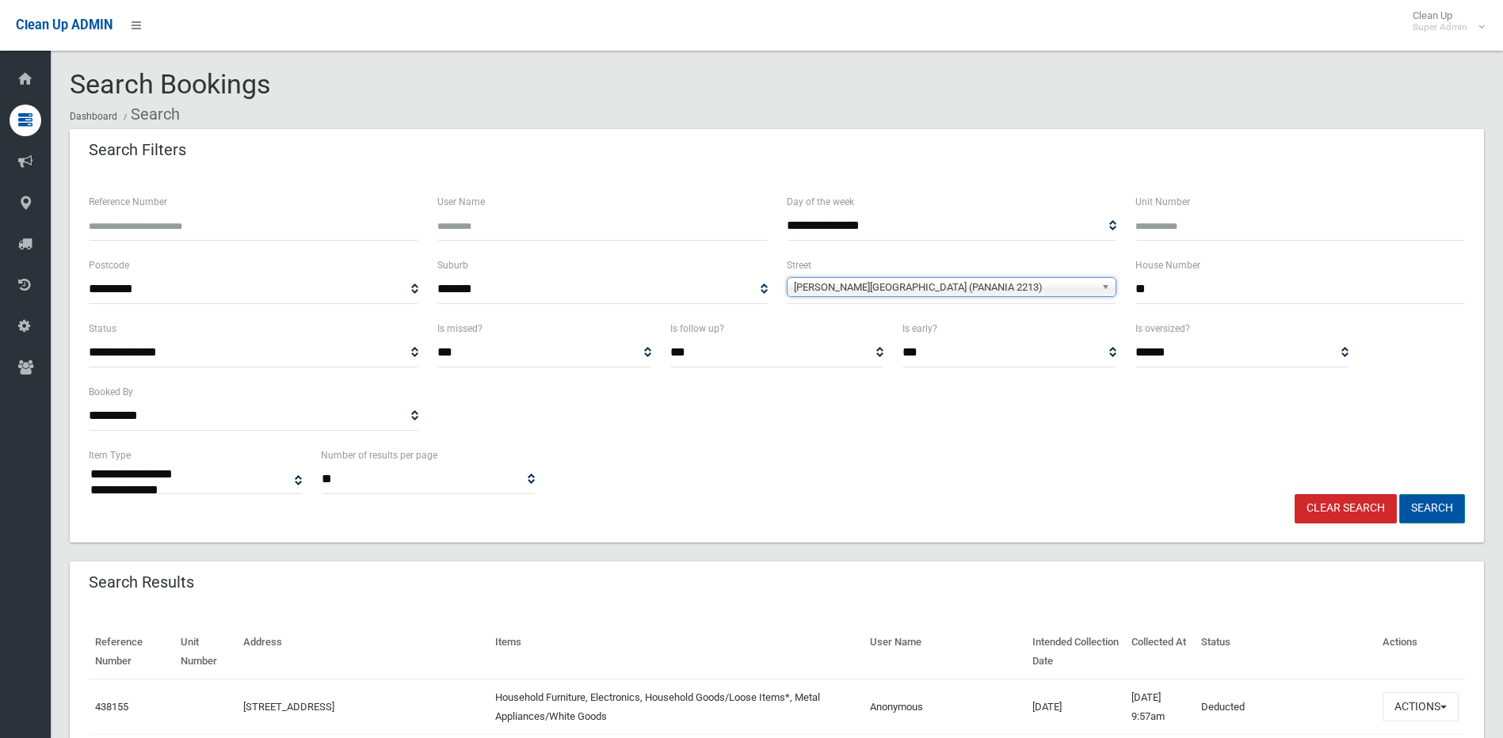
click at [1441, 506] on button "Search" at bounding box center [1432, 508] width 66 height 29
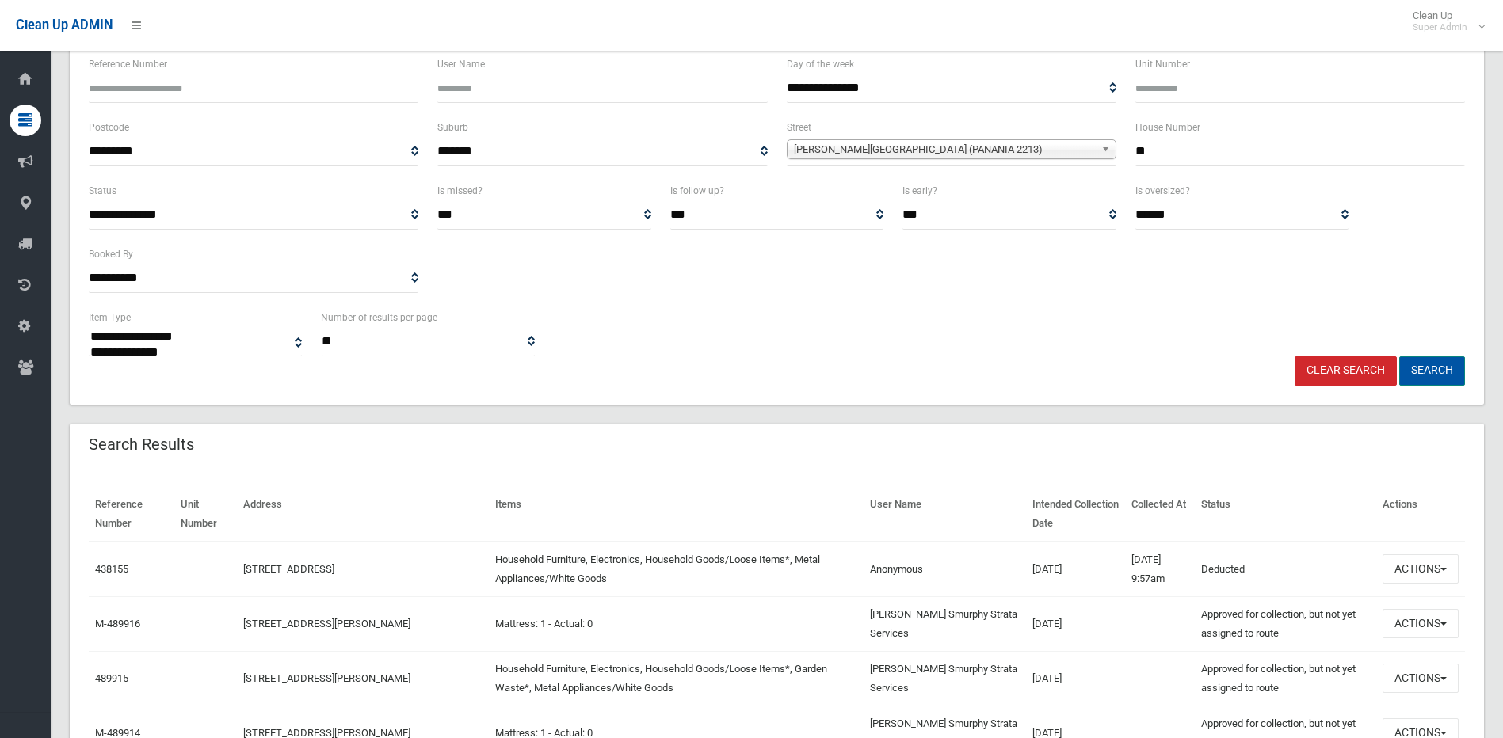
scroll to position [158, 0]
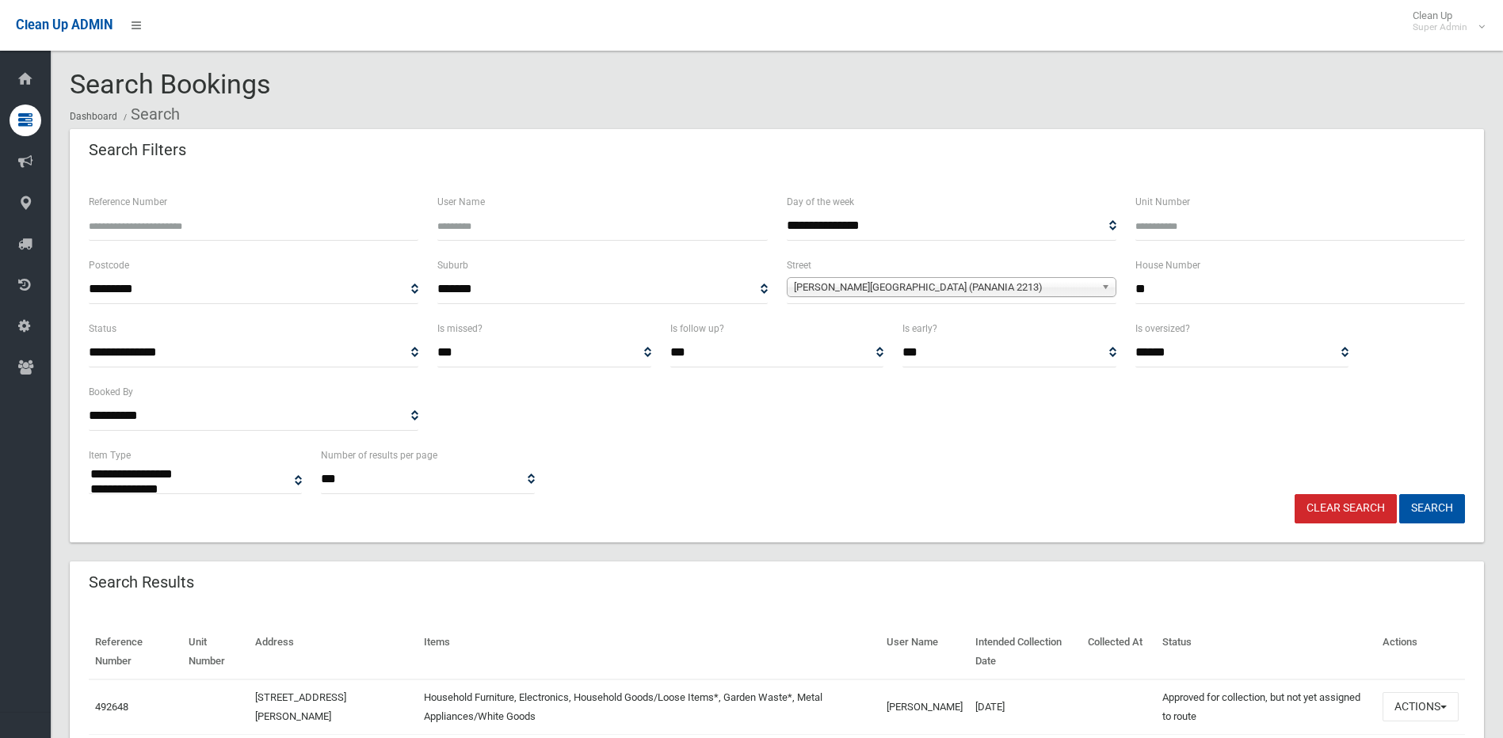
select select
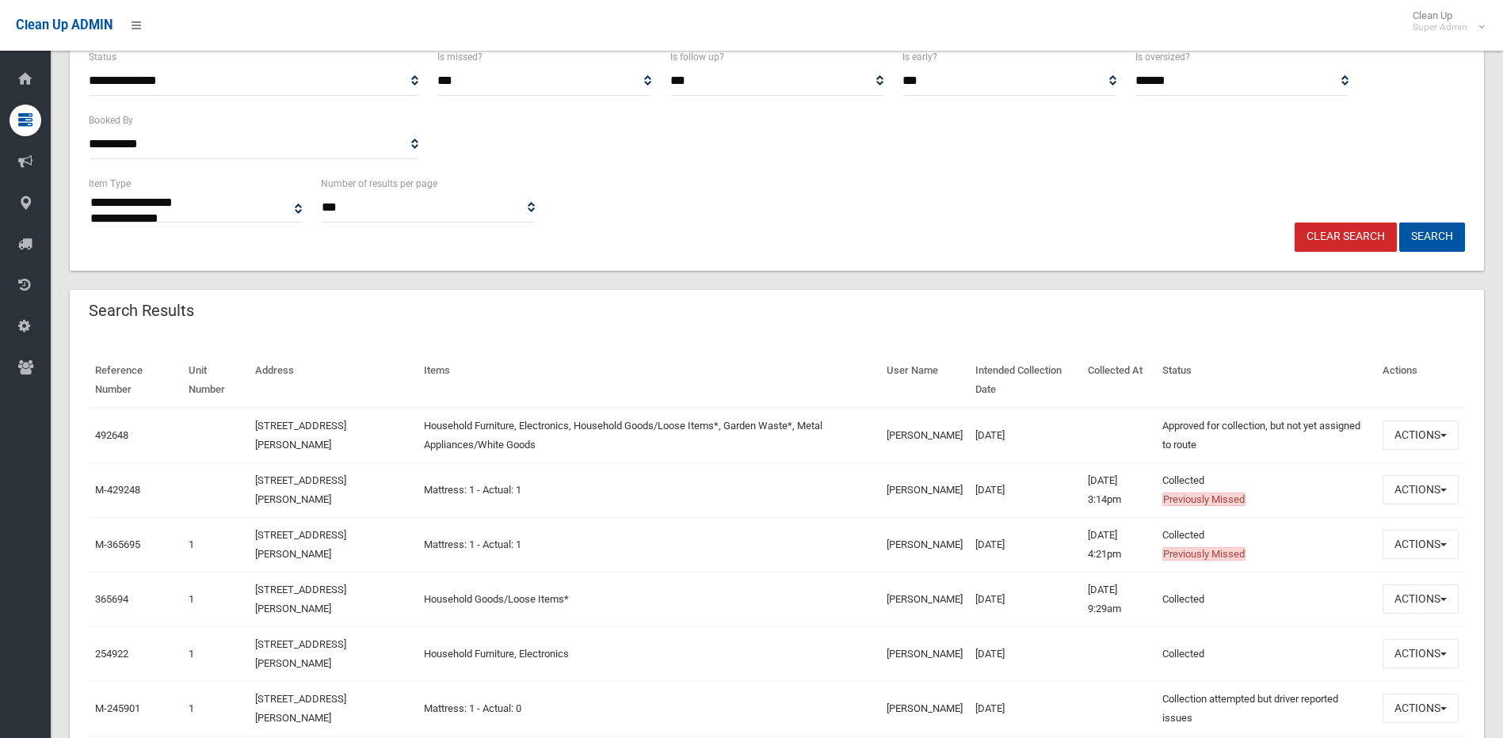
scroll to position [396, 0]
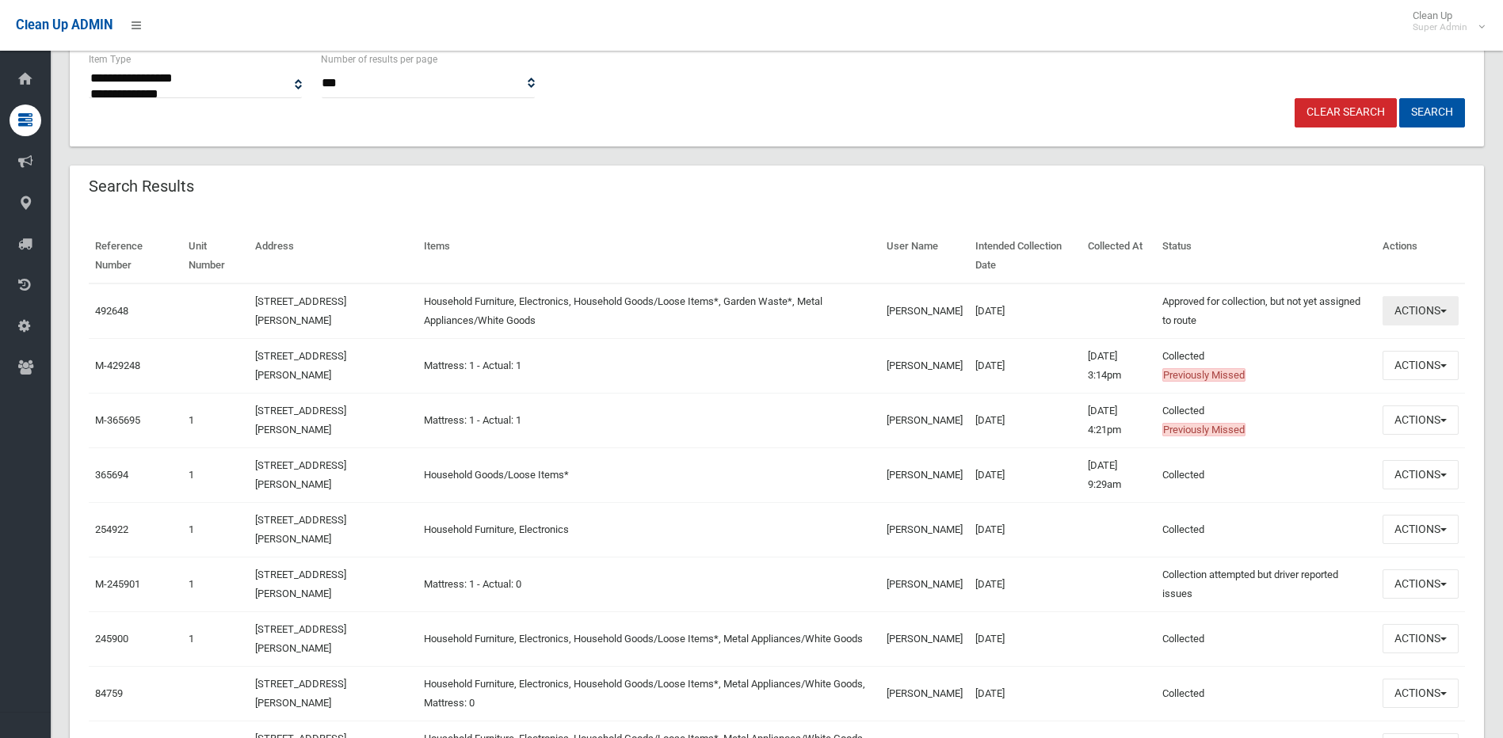
click at [1444, 310] on span "button" at bounding box center [1443, 311] width 6 height 3
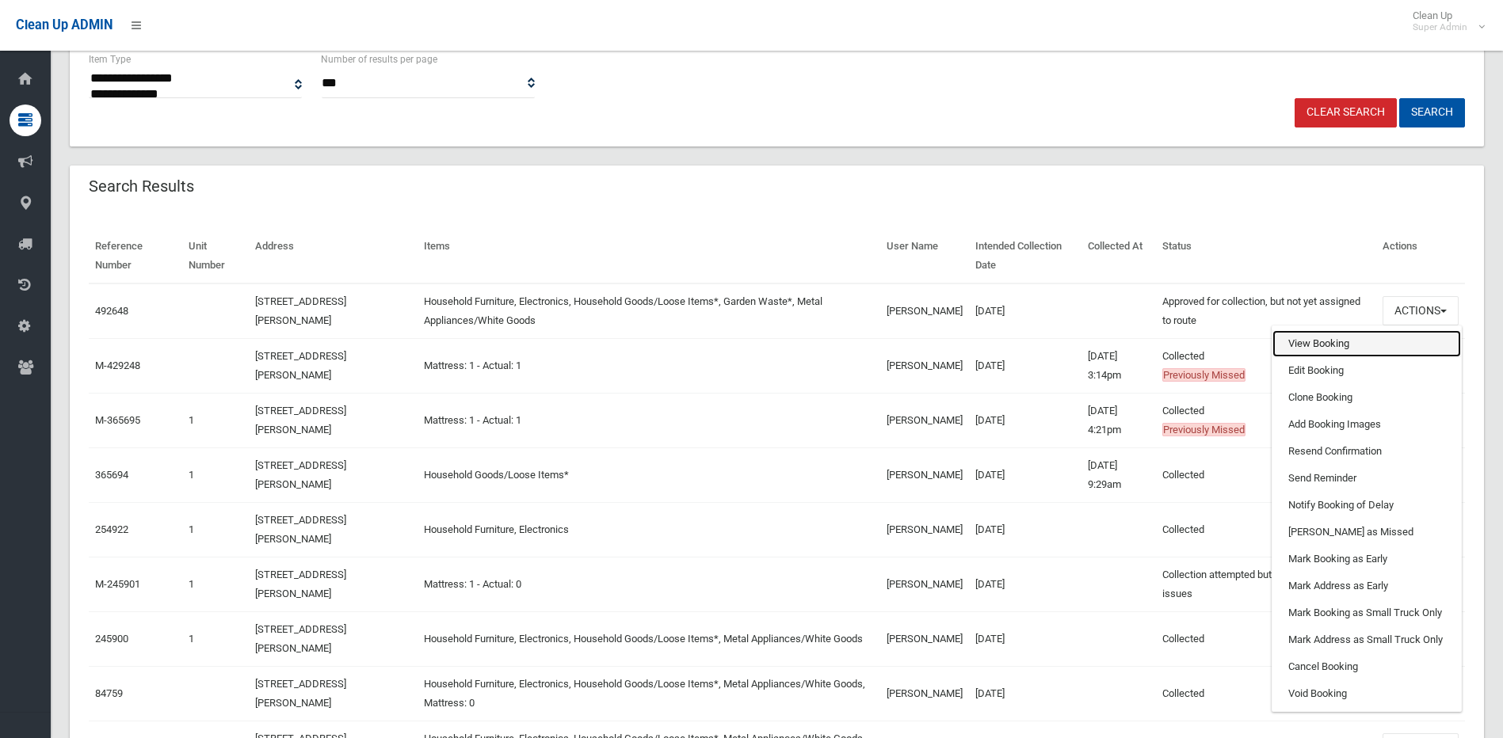
click at [1315, 342] on link "View Booking" at bounding box center [1367, 343] width 189 height 27
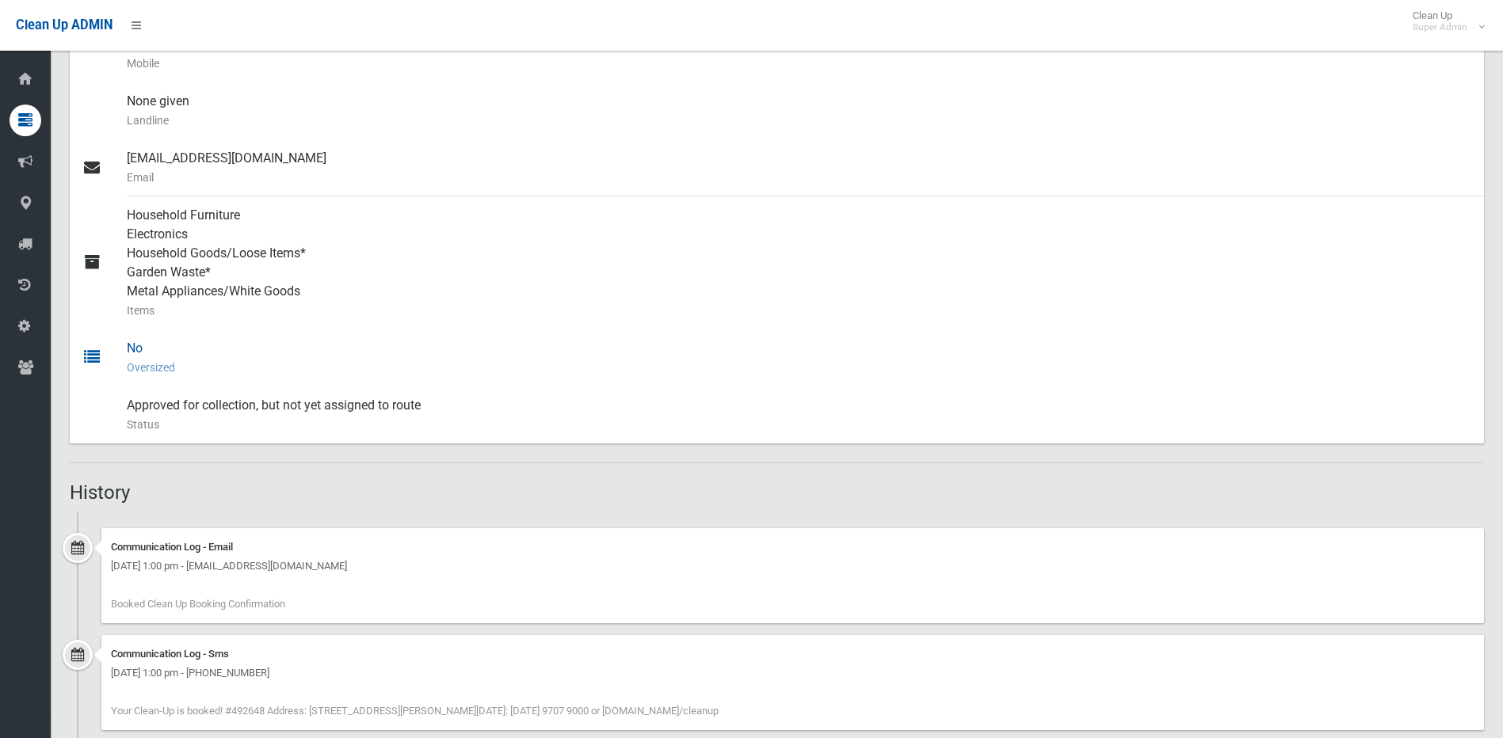
scroll to position [717, 0]
